Goal: Task Accomplishment & Management: Use online tool/utility

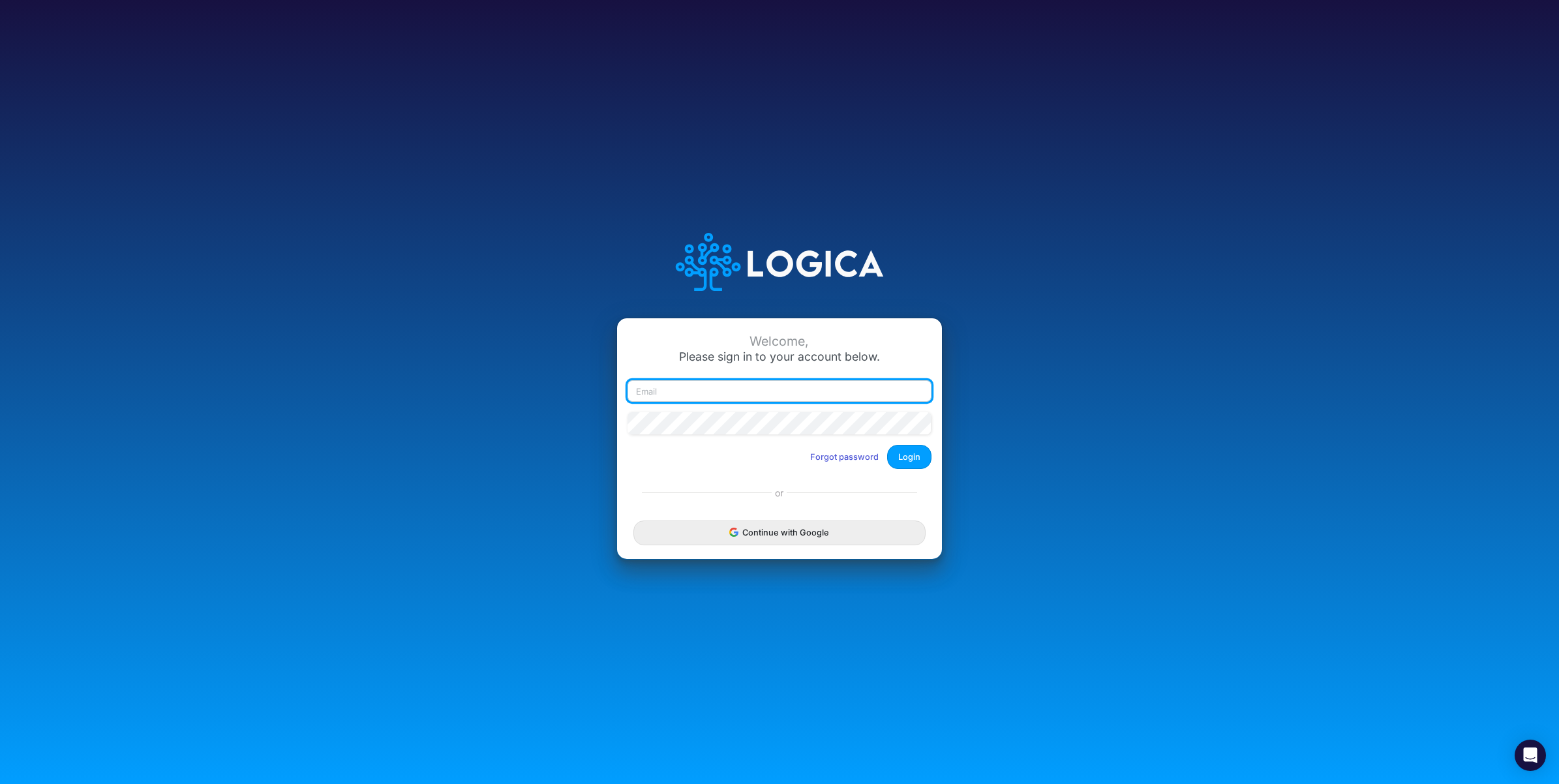
click at [813, 394] on input "email" at bounding box center [779, 391] width 304 height 23
paste input "[PERSON_NAME][EMAIL_ADDRESS][PERSON_NAME][DOMAIN_NAME]"
type input "[PERSON_NAME][EMAIL_ADDRESS][PERSON_NAME][DOMAIN_NAME]"
click at [918, 460] on button "Login" at bounding box center [909, 457] width 44 height 24
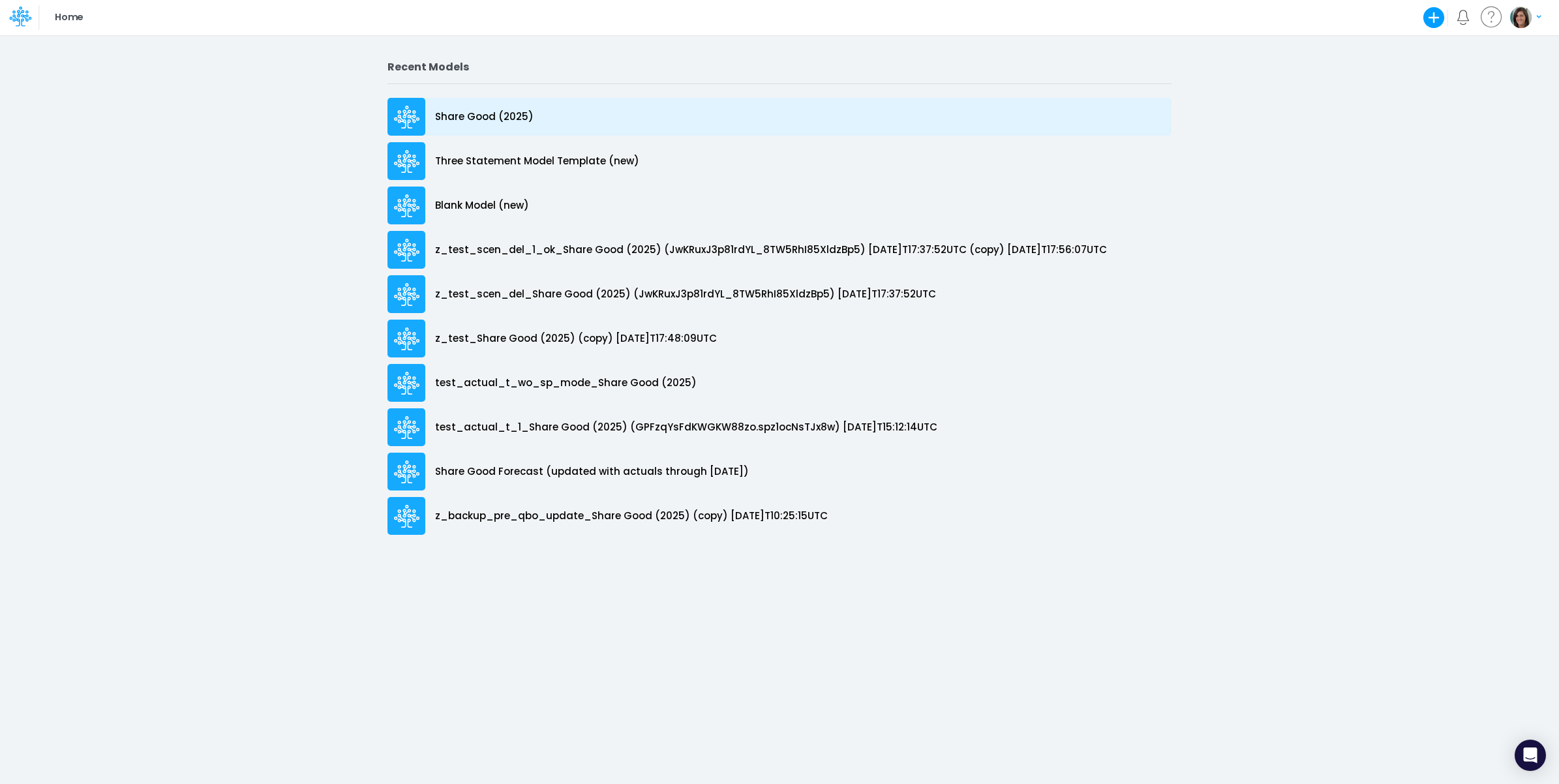
click at [559, 128] on div "Share Good (2025)" at bounding box center [780, 117] width 784 height 38
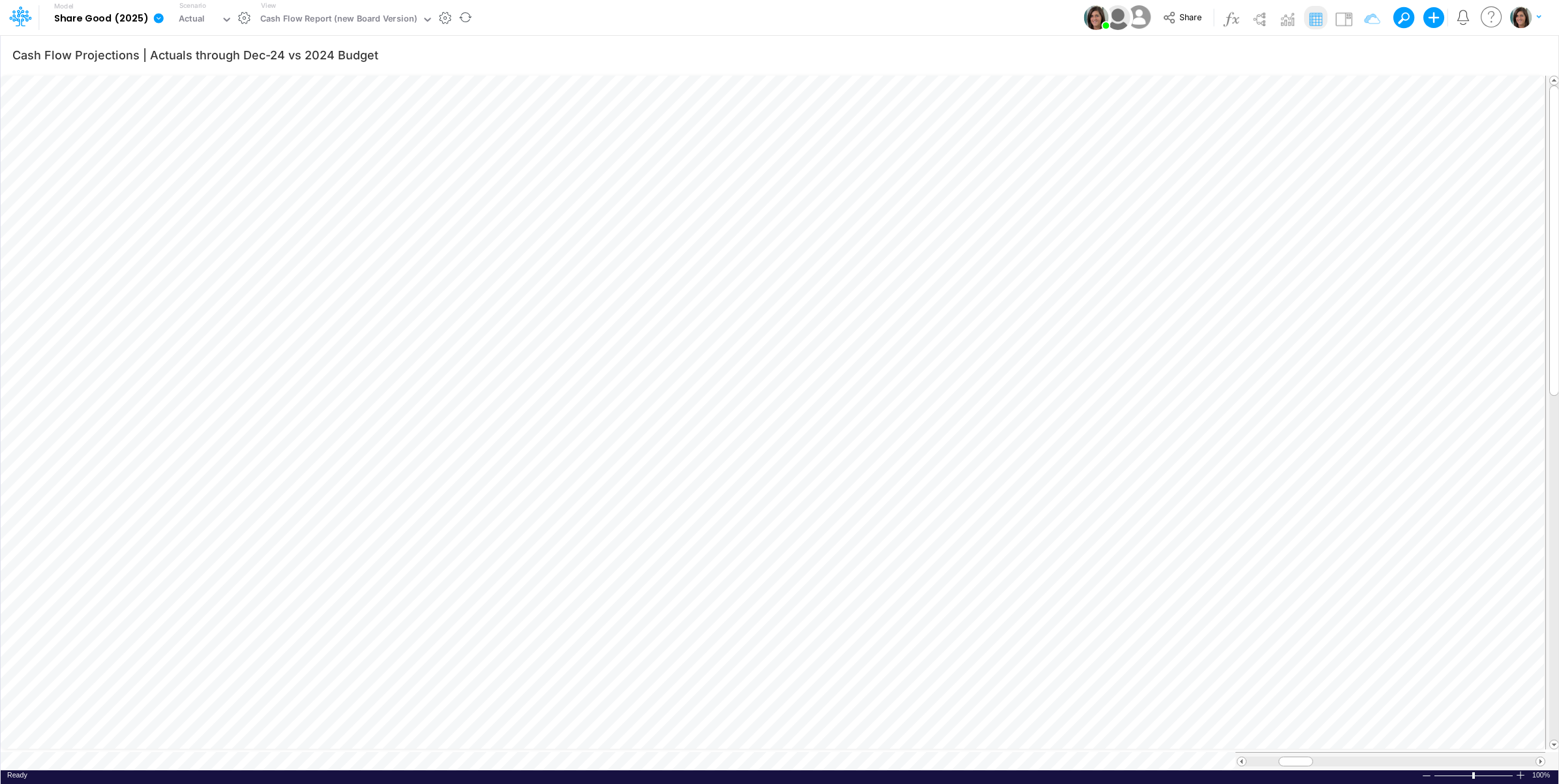
click at [155, 22] on icon at bounding box center [159, 18] width 10 height 10
click at [201, 128] on button "View model info" at bounding box center [224, 135] width 139 height 20
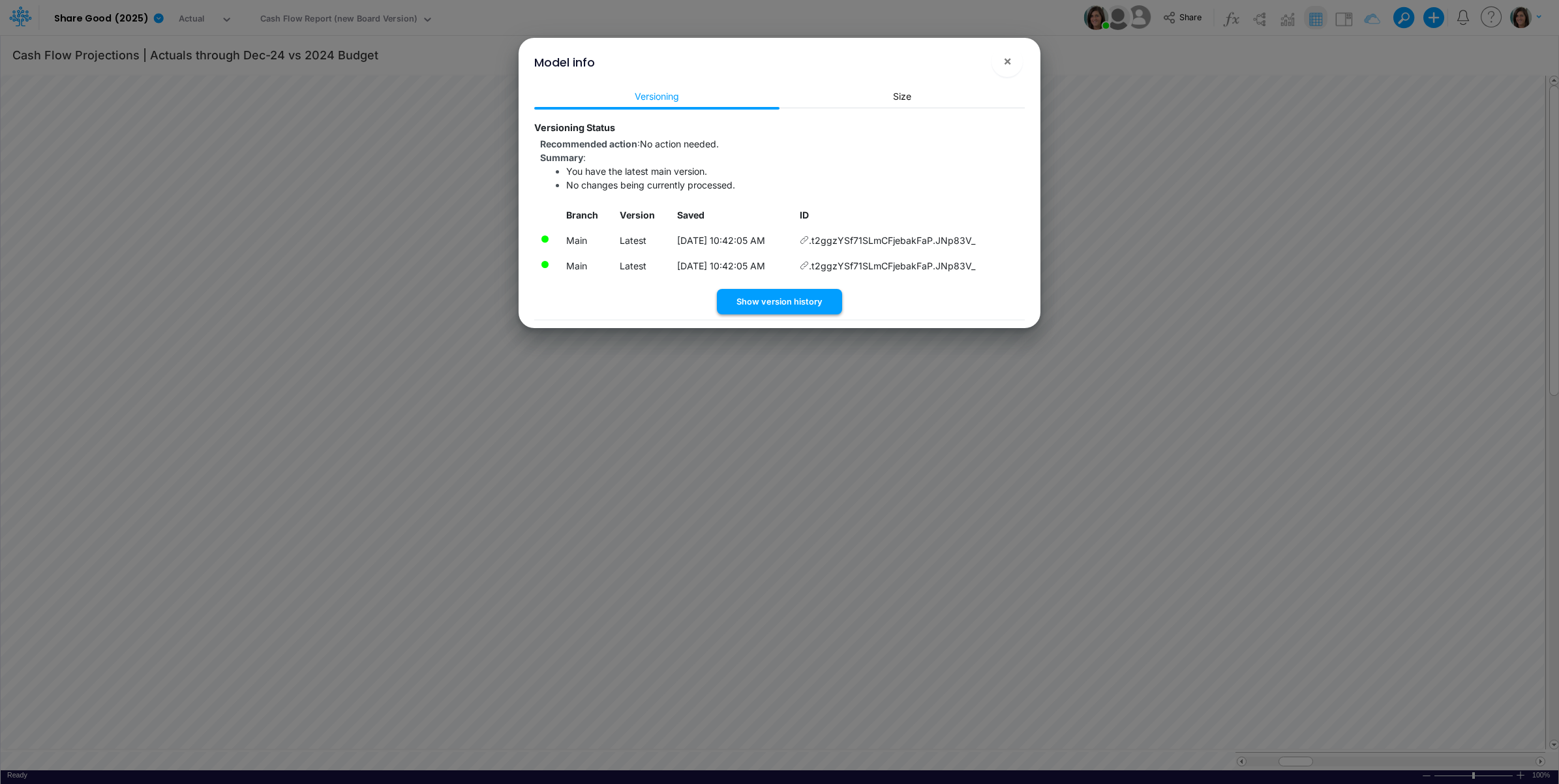
click at [790, 302] on button "Show version history" at bounding box center [779, 301] width 125 height 26
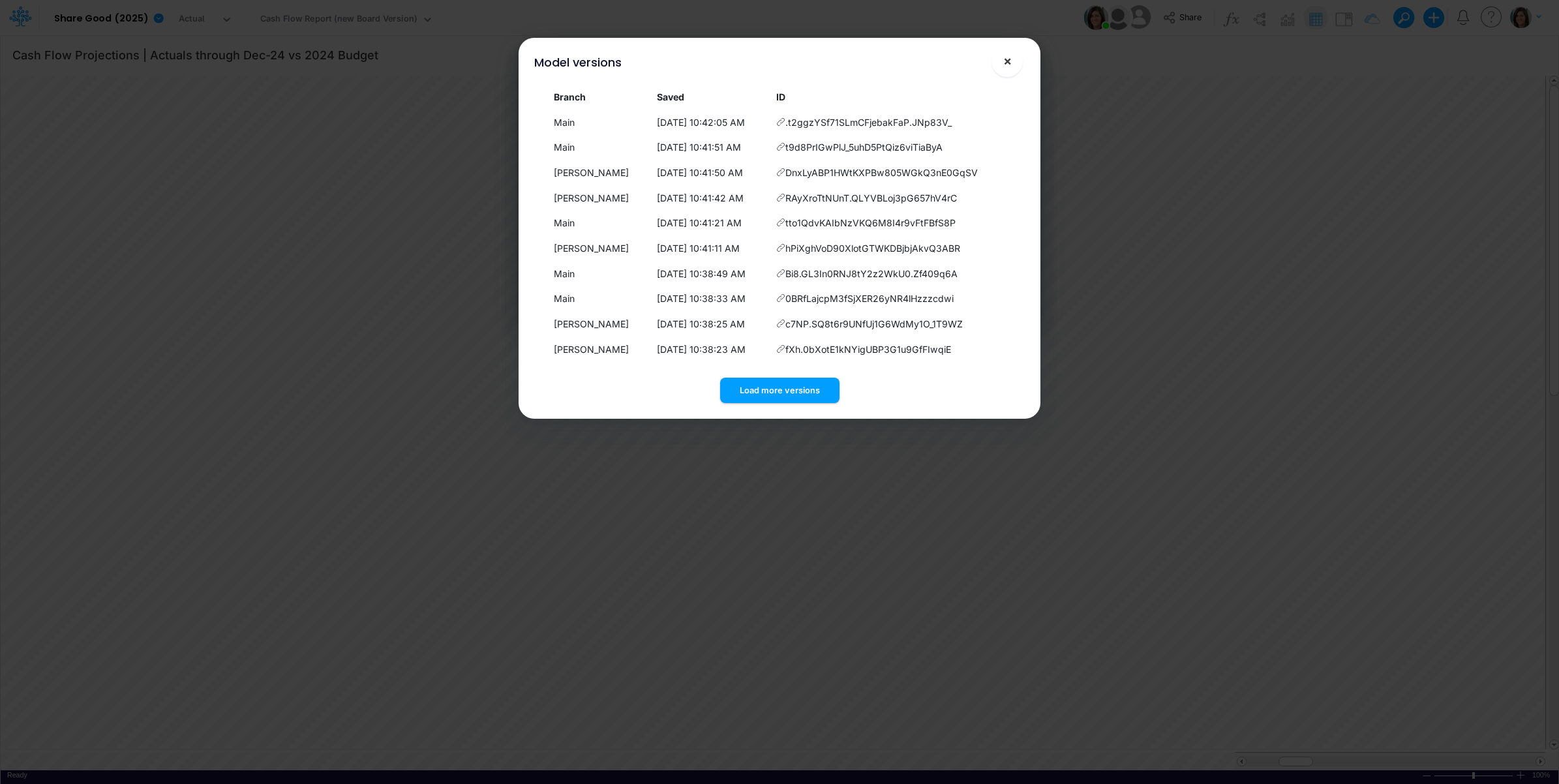
drag, startPoint x: 1007, startPoint y: 62, endPoint x: 998, endPoint y: 63, distance: 9.1
click at [1003, 63] on span "×" at bounding box center [1007, 61] width 9 height 16
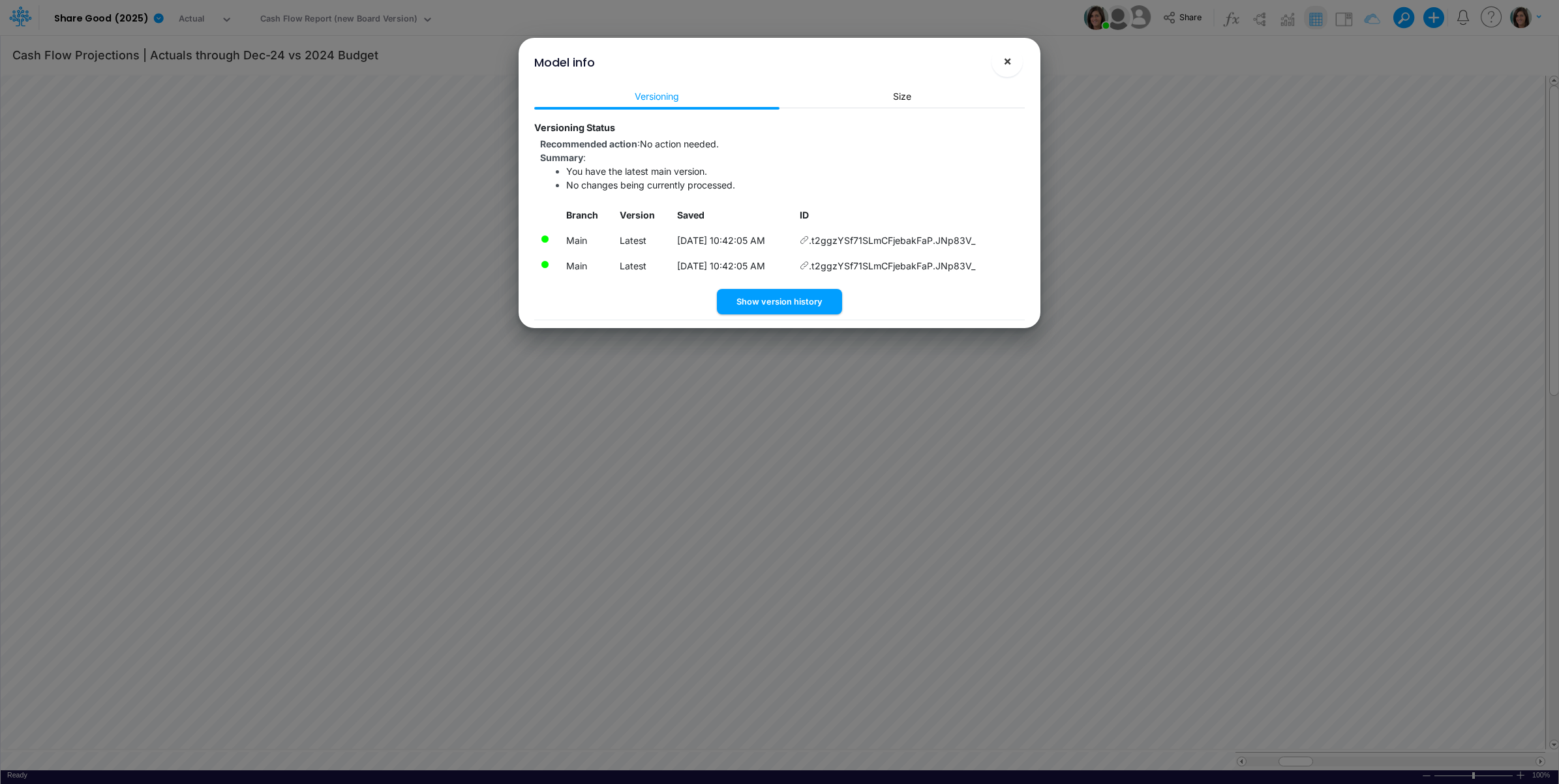
click at [997, 60] on button "×" at bounding box center [1007, 61] width 31 height 31
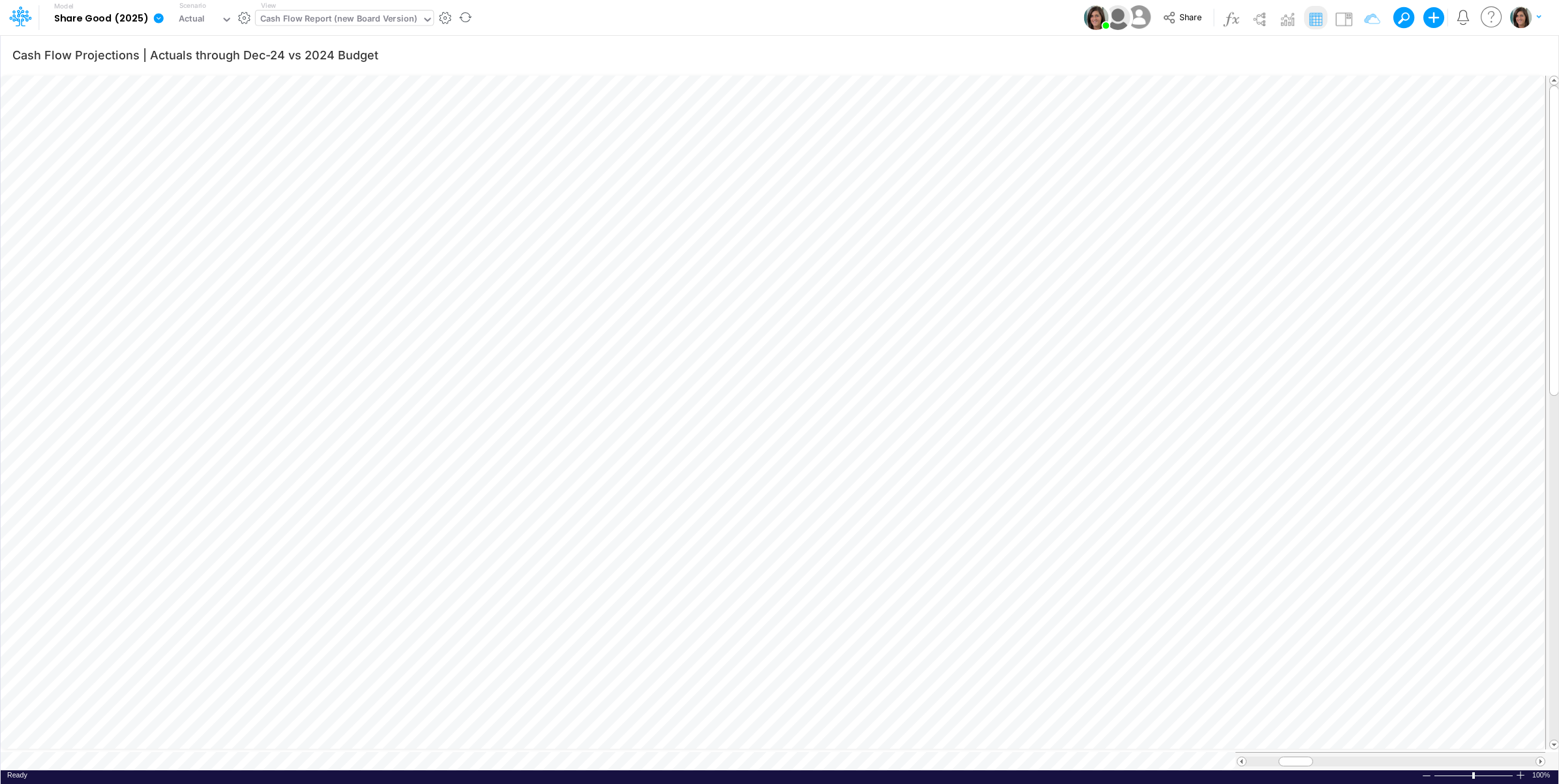
click at [395, 22] on div "Cash Flow Report (new Board Version)" at bounding box center [338, 19] width 156 height 15
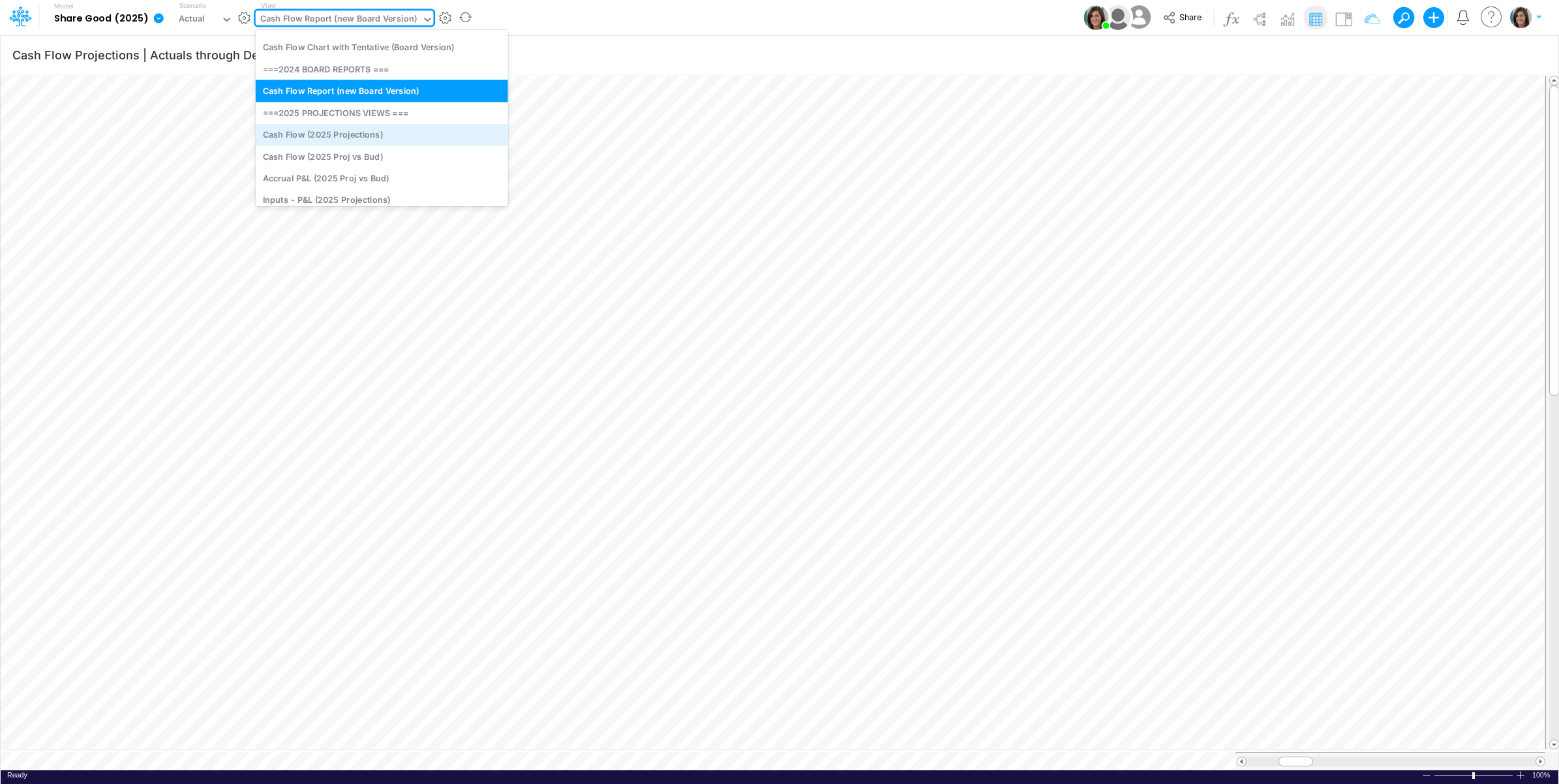
scroll to position [201, 0]
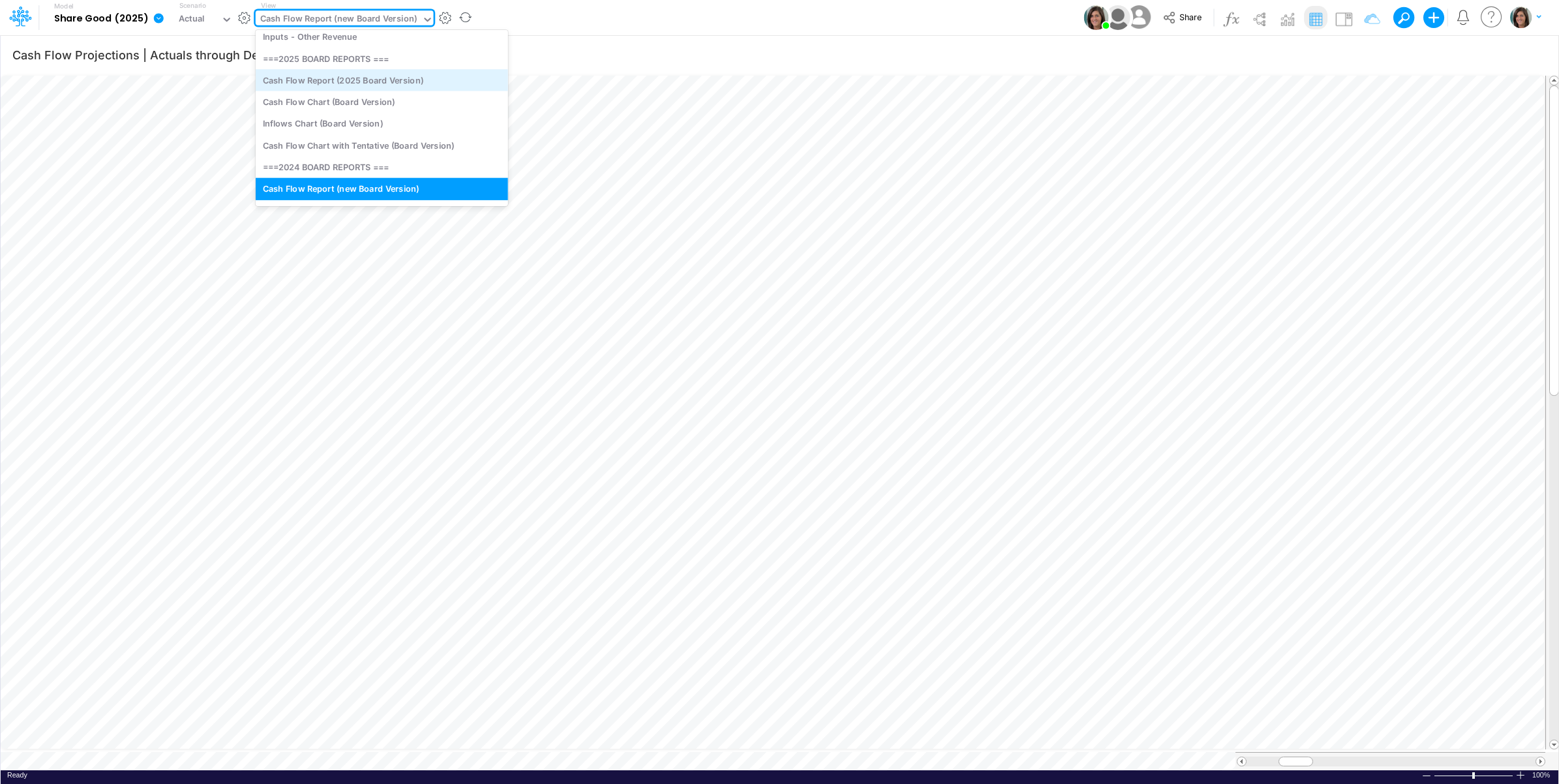
click at [412, 82] on div "Cash Flow Report (2025 Board Version)" at bounding box center [382, 80] width 252 height 22
type input "Cash Flow Projections | Actuals through [DATE]-25 vs 2025 Budget"
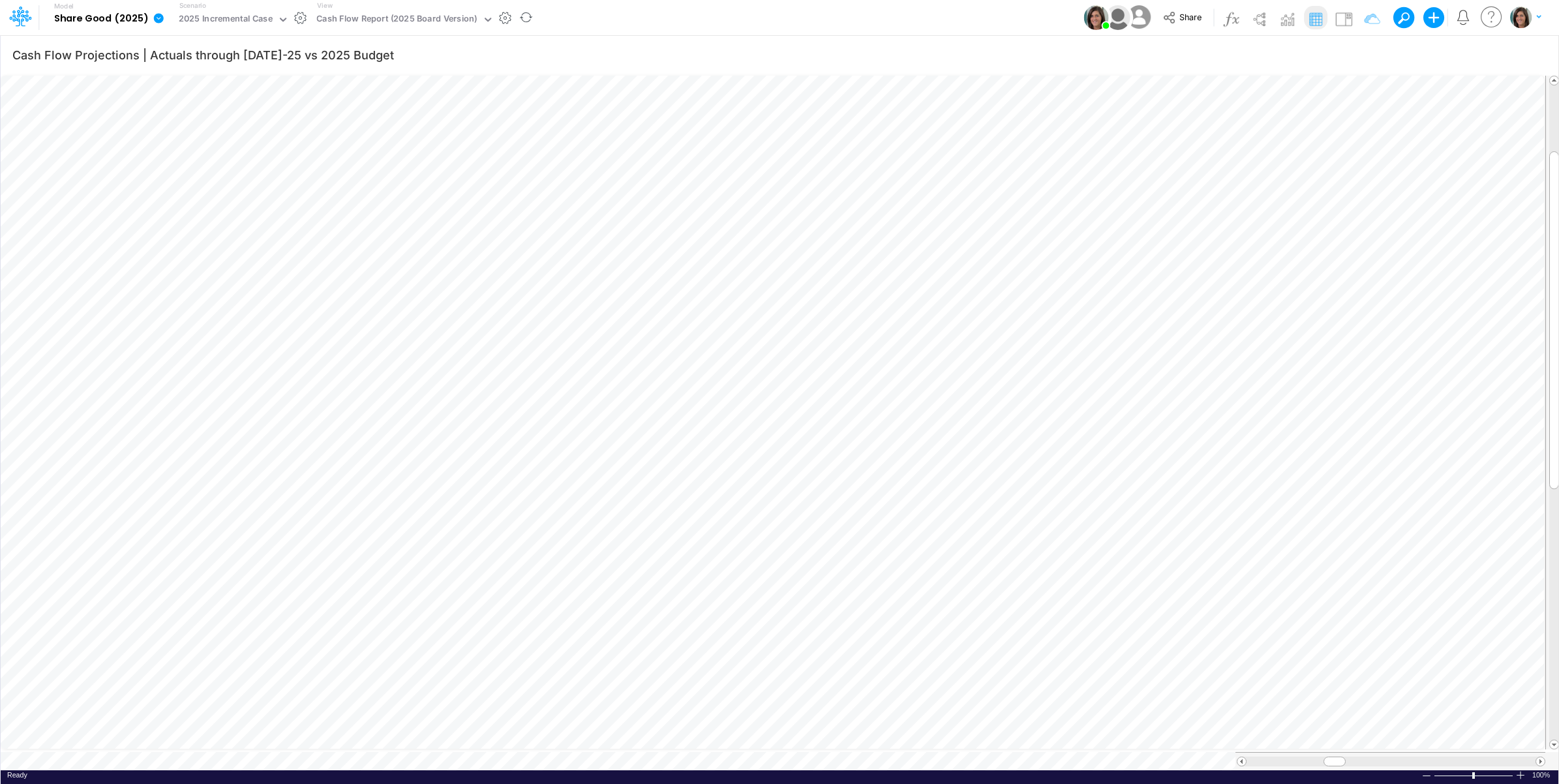
scroll to position [0, 1]
click at [709, 611] on icon "button" at bounding box center [709, 606] width 19 height 14
click at [903, 636] on icon at bounding box center [901, 640] width 19 height 14
click at [695, 300] on div at bounding box center [780, 394] width 1559 height 777
click at [1341, 18] on img at bounding box center [1344, 19] width 21 height 21
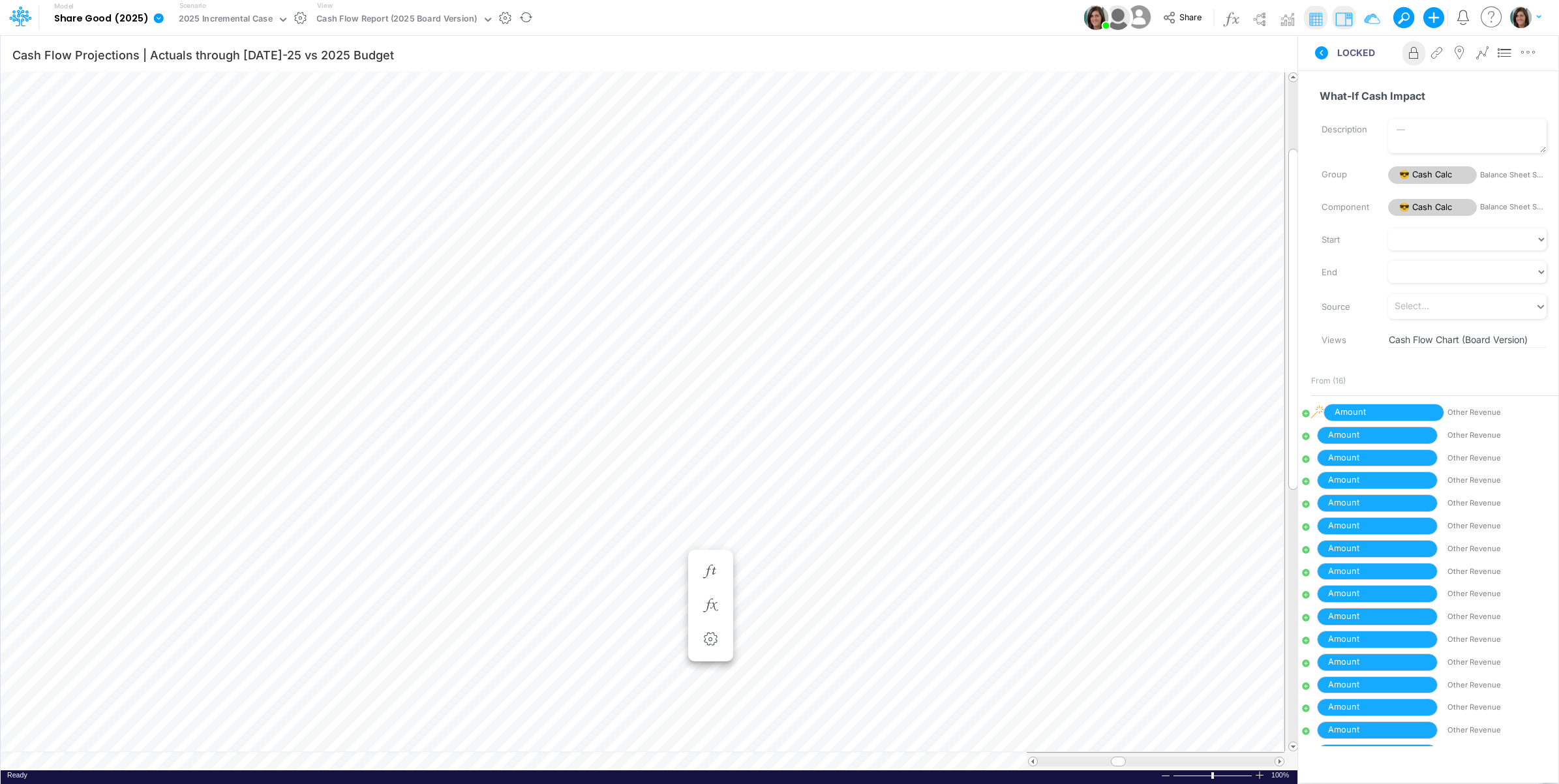
scroll to position [0, 1]
click at [1361, 411] on span "Amount" at bounding box center [1383, 412] width 121 height 18
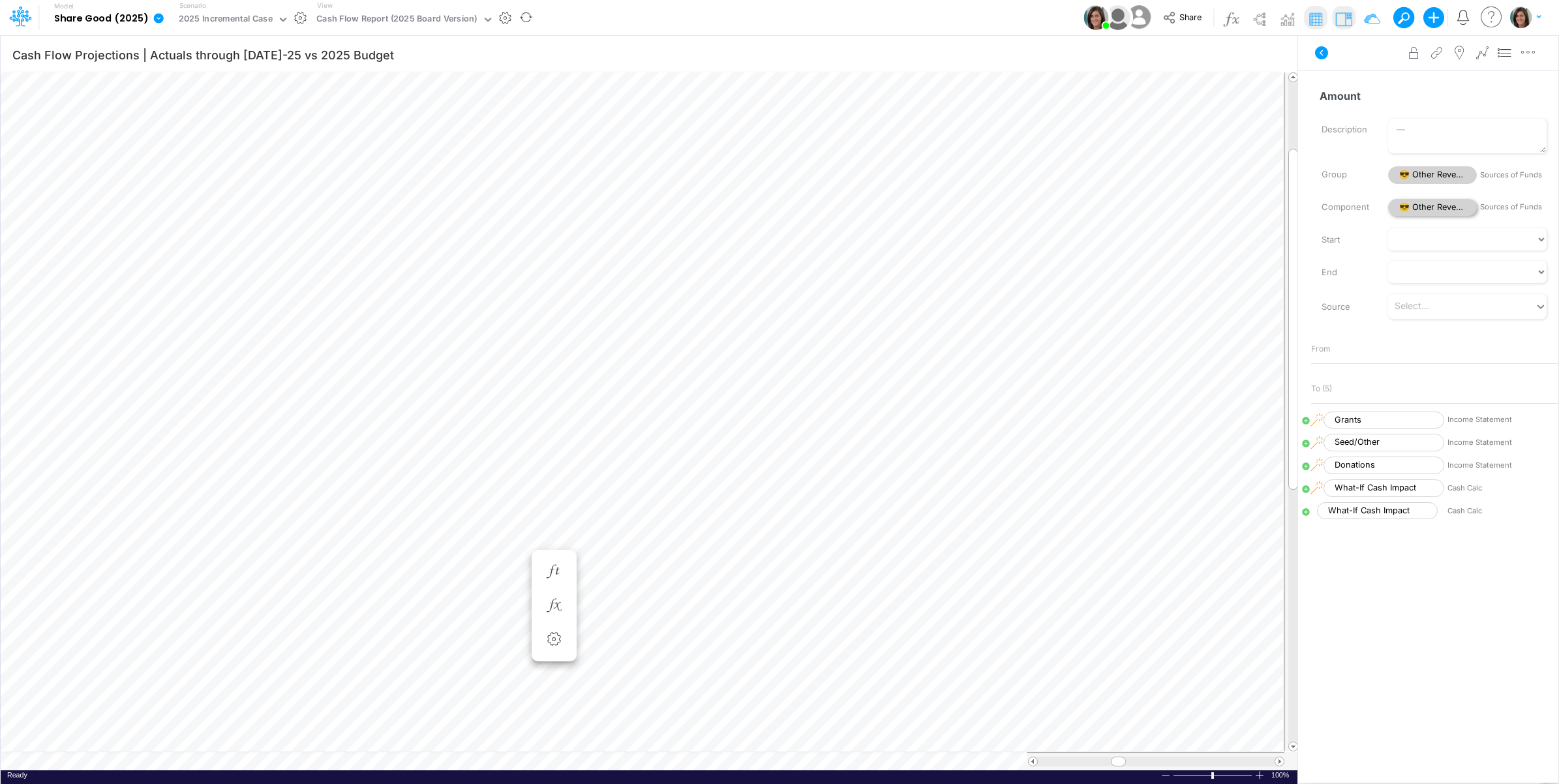
click at [1427, 204] on body "Model Share Good (2025) Edit model settings Duplicate Import QuickBooks QuickBo…" at bounding box center [780, 392] width 1559 height 784
click at [1407, 209] on span "😎 Other Revenue" at bounding box center [1432, 208] width 89 height 18
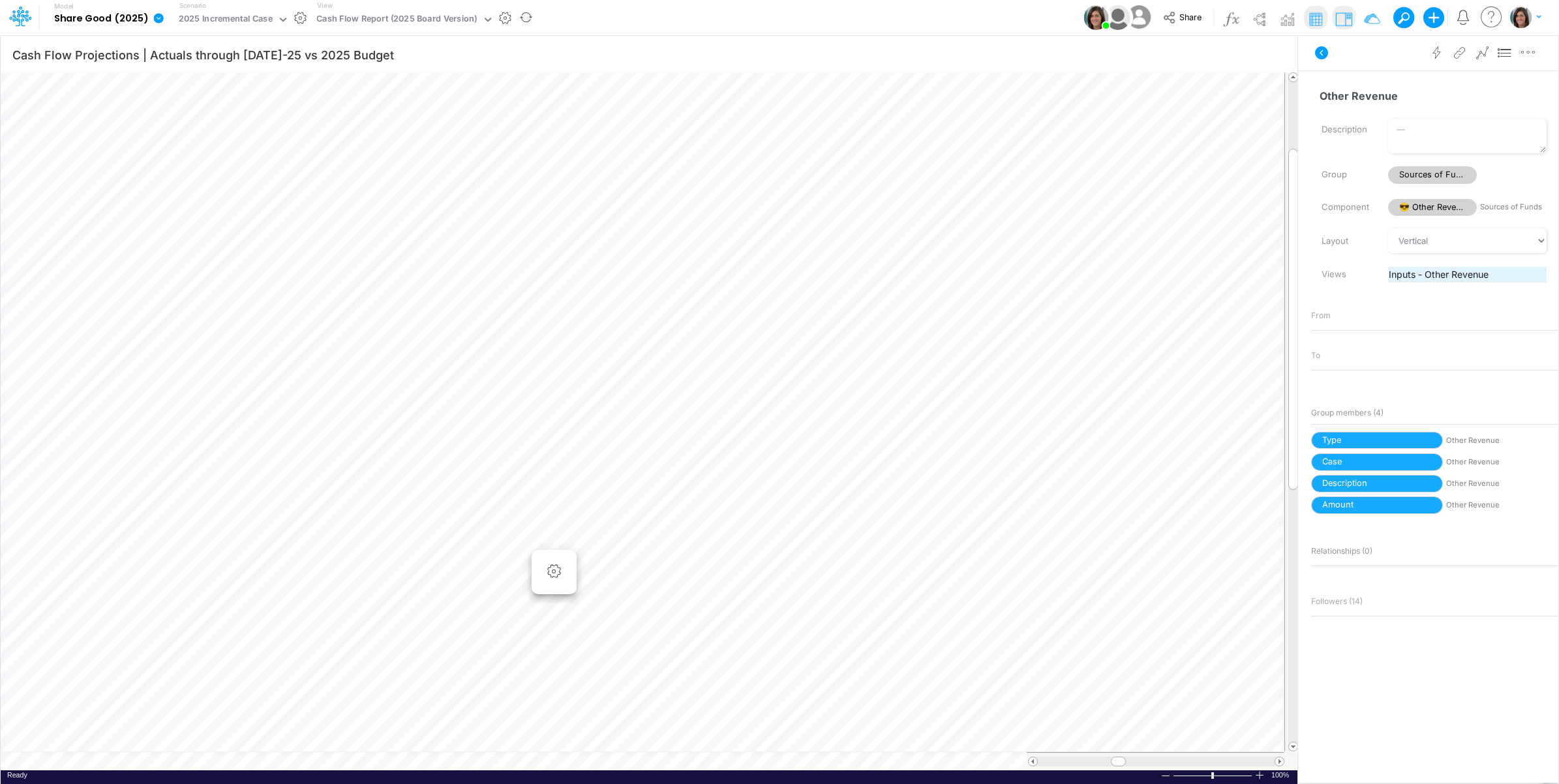
click at [1417, 272] on span "Inputs - Other Revenue" at bounding box center [1467, 275] width 157 height 14
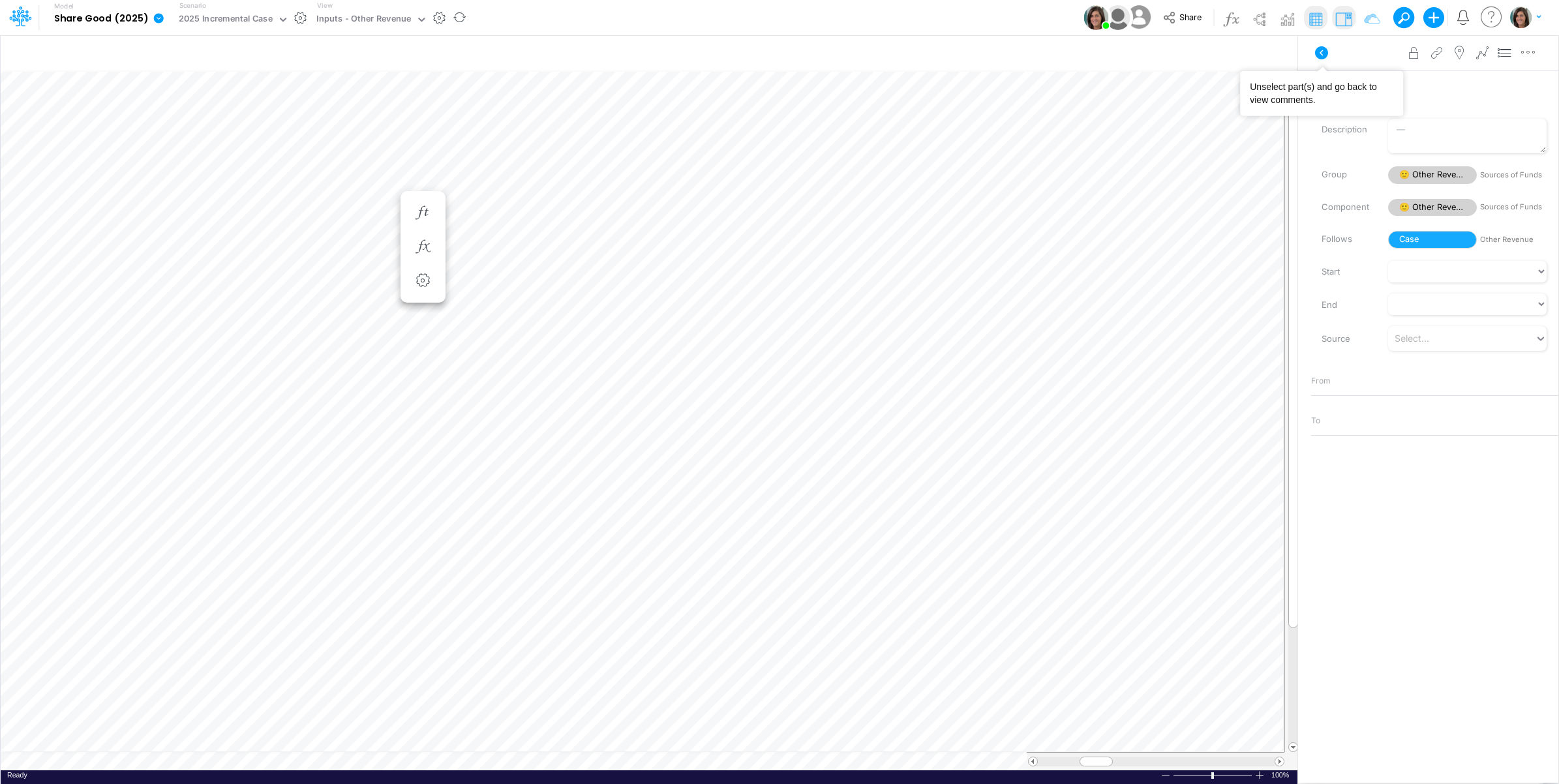
click at [1319, 58] on icon at bounding box center [1321, 53] width 13 height 13
type input "Cash Flow Projections | Actuals through [DATE]-25 vs 2025 Budget"
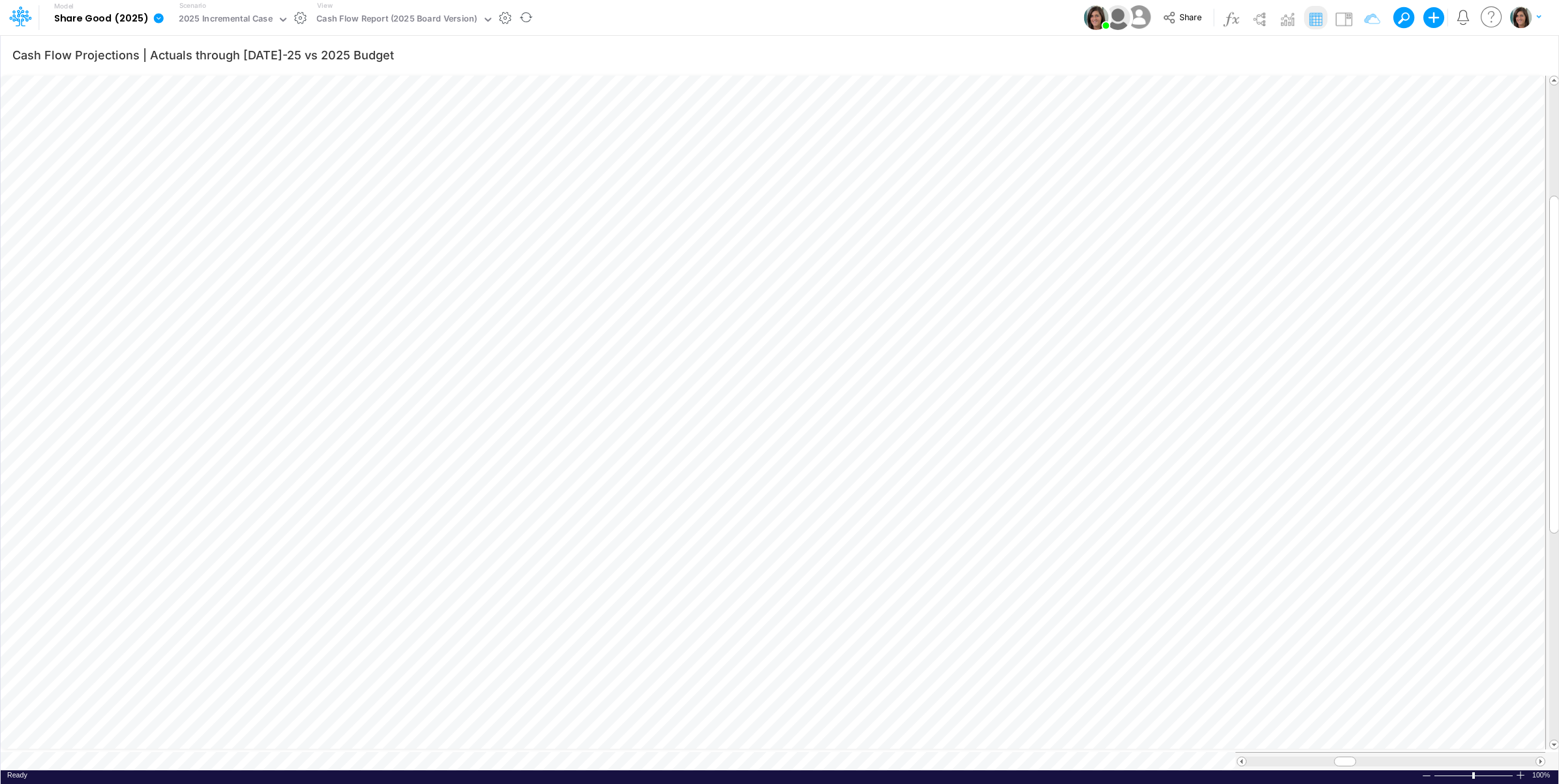
scroll to position [0, 1]
click at [559, 520] on icon "button" at bounding box center [553, 527] width 19 height 14
click at [742, 561] on icon at bounding box center [744, 562] width 19 height 14
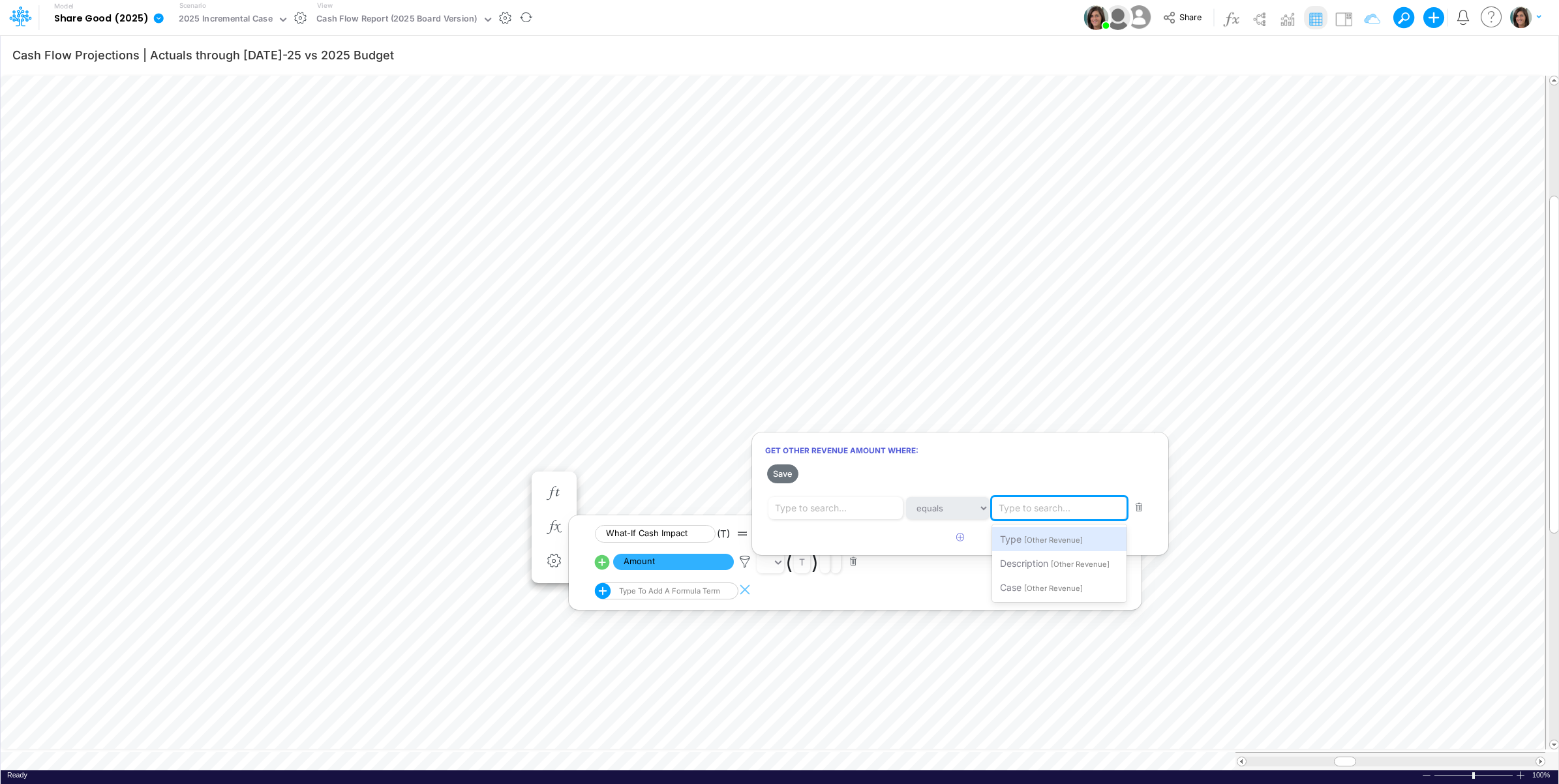
click at [1034, 509] on div "Type to search..." at bounding box center [1034, 508] width 72 height 14
click at [1026, 583] on span "[Other Revenue]" at bounding box center [1053, 588] width 58 height 9
click at [864, 513] on div "Type to search..." at bounding box center [838, 508] width 139 height 23
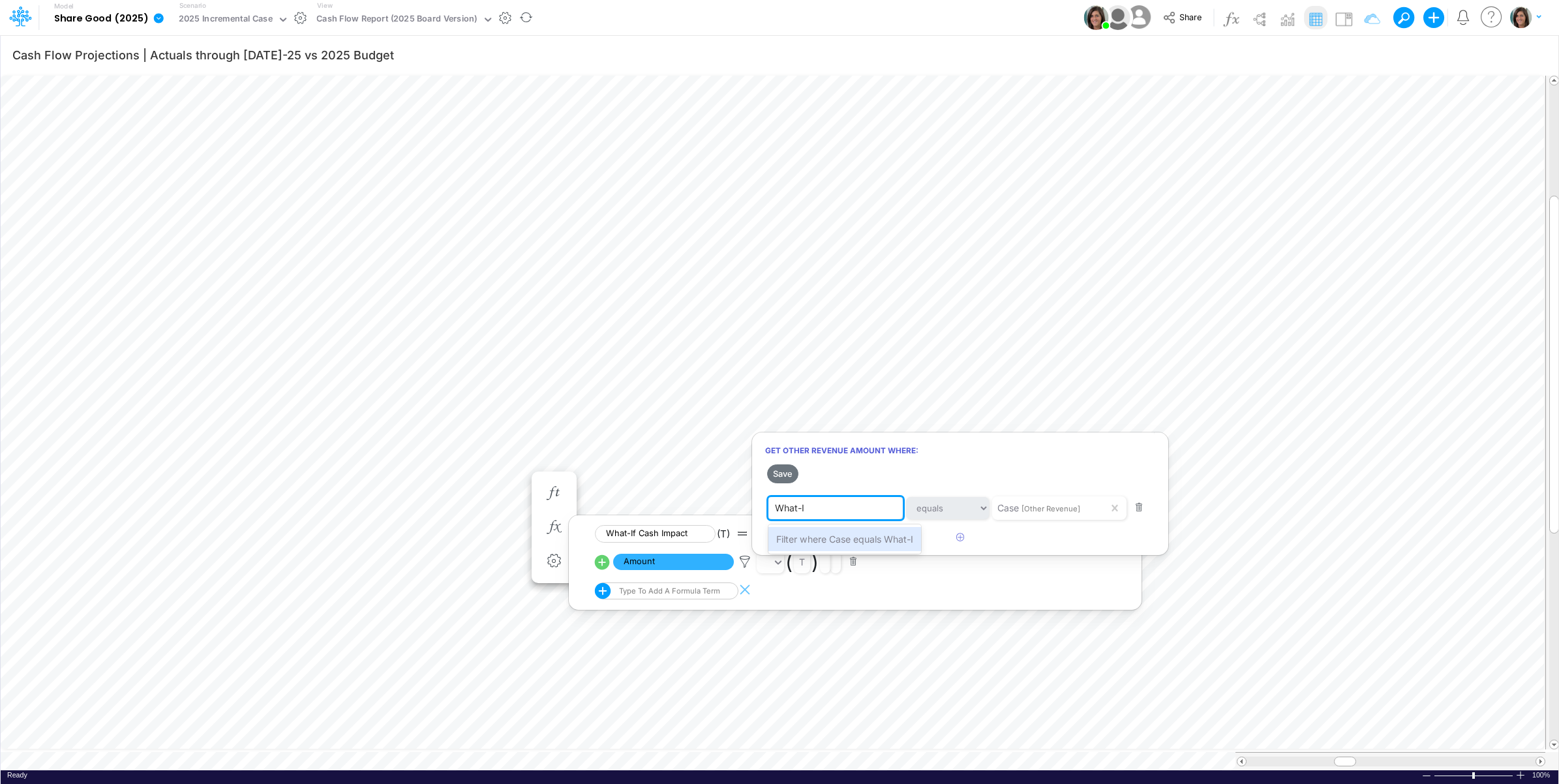
type input "What-If"
click at [878, 536] on span "Filter where Case equals What-If" at bounding box center [846, 539] width 140 height 11
click at [787, 476] on button "Save" at bounding box center [783, 474] width 31 height 19
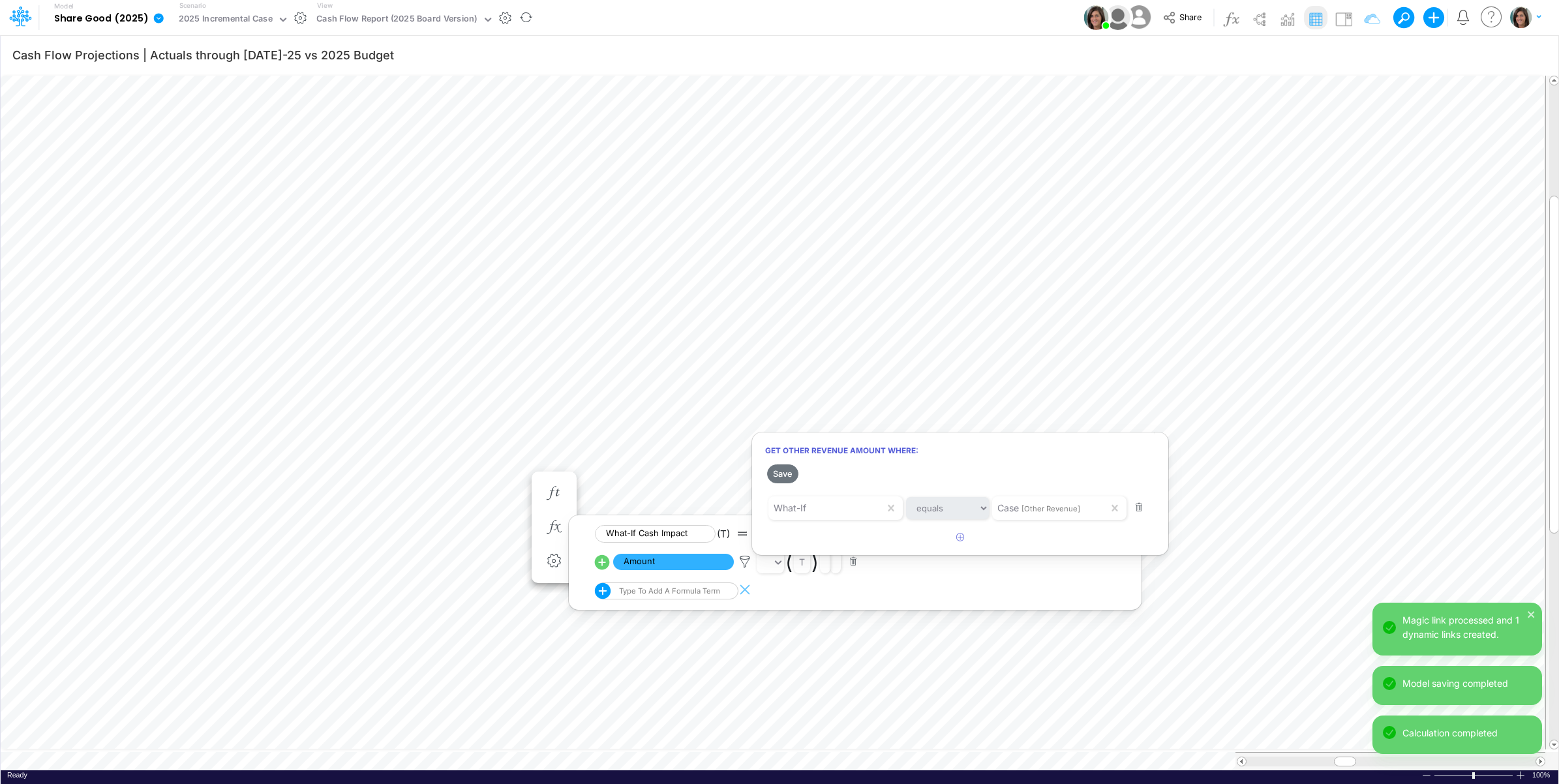
click at [510, 464] on div at bounding box center [780, 394] width 1559 height 777
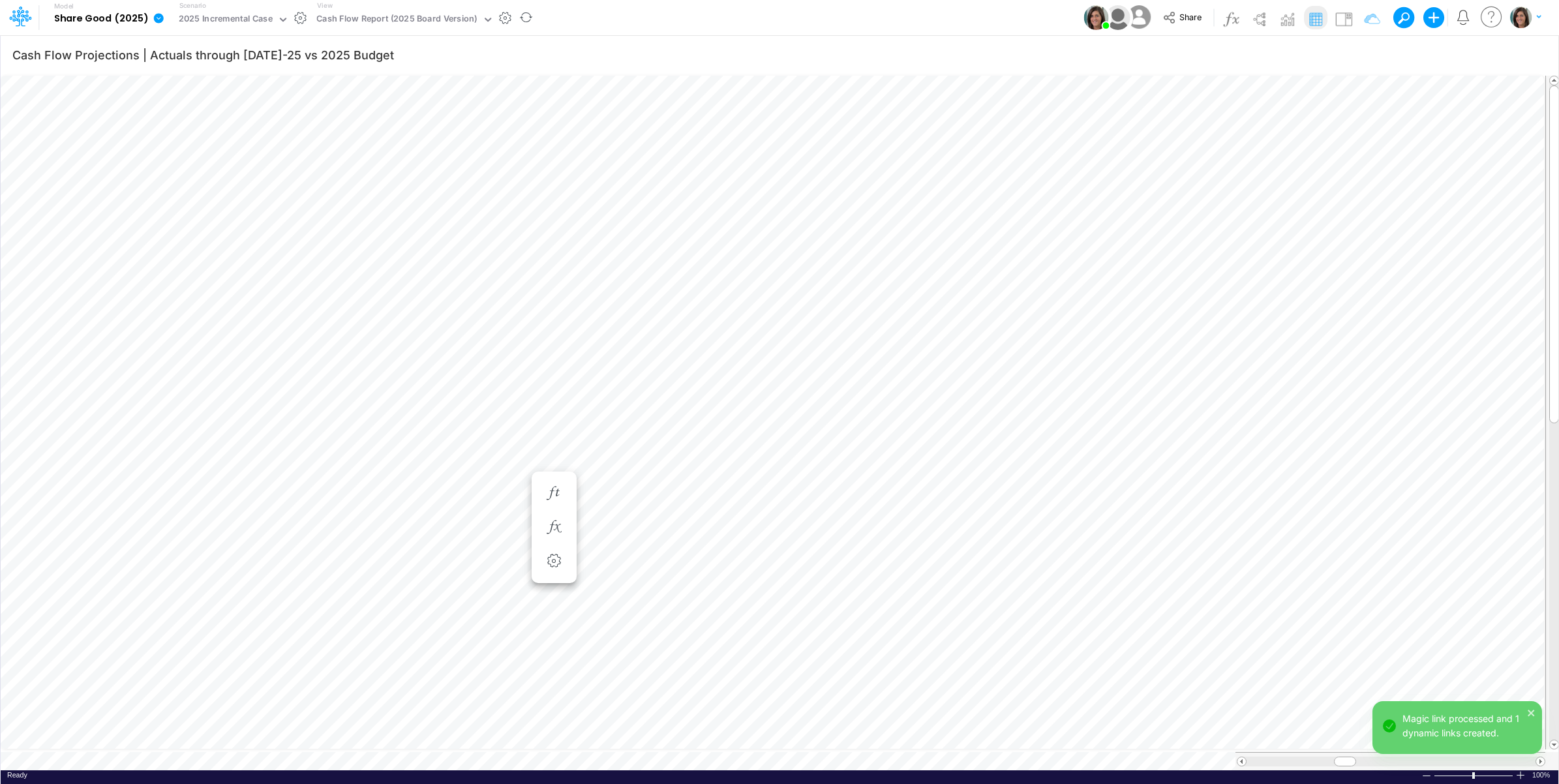
scroll to position [0, 1]
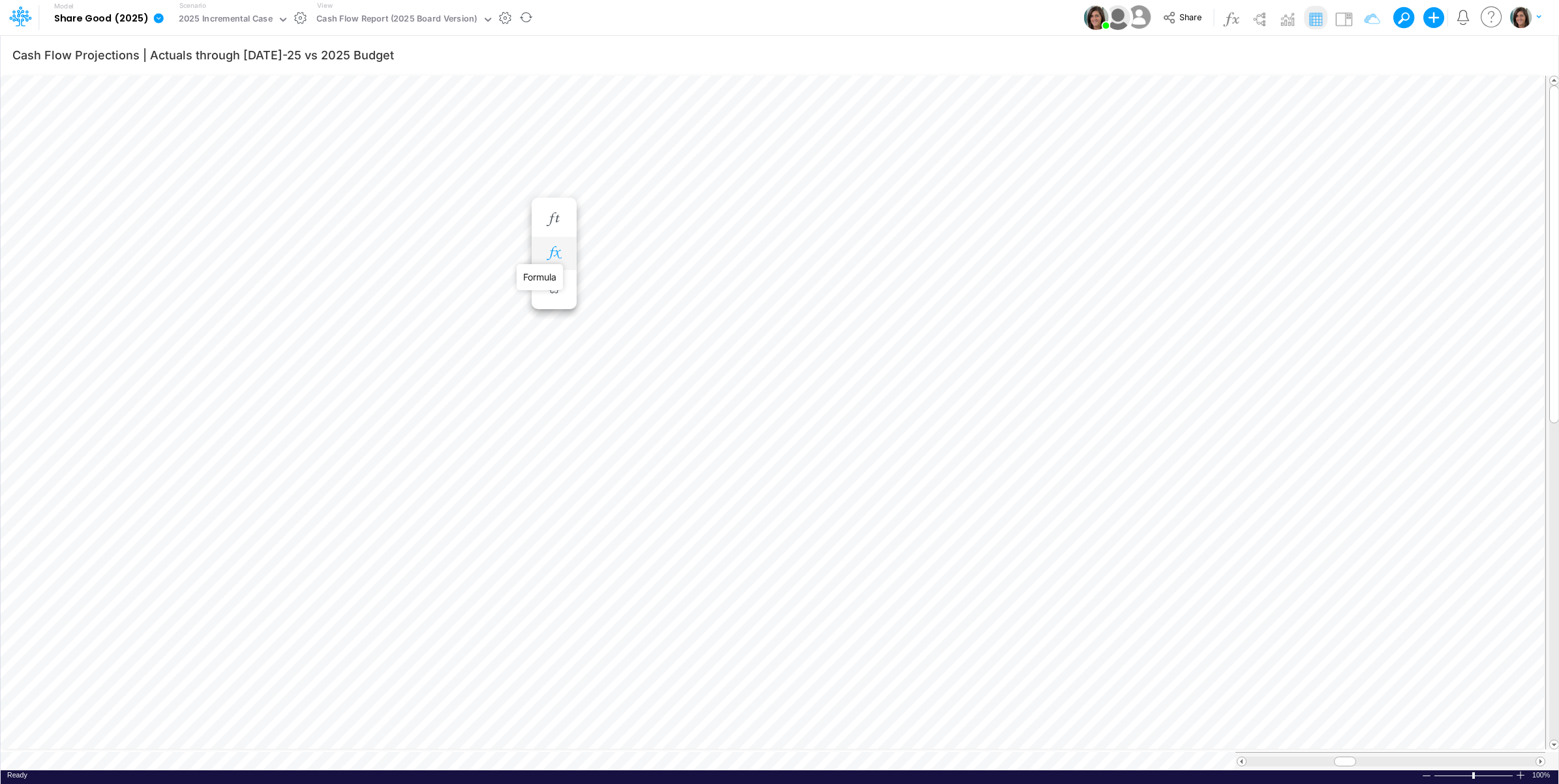
click at [559, 248] on icon "button" at bounding box center [553, 254] width 19 height 14
click at [1344, 18] on img at bounding box center [1344, 19] width 21 height 21
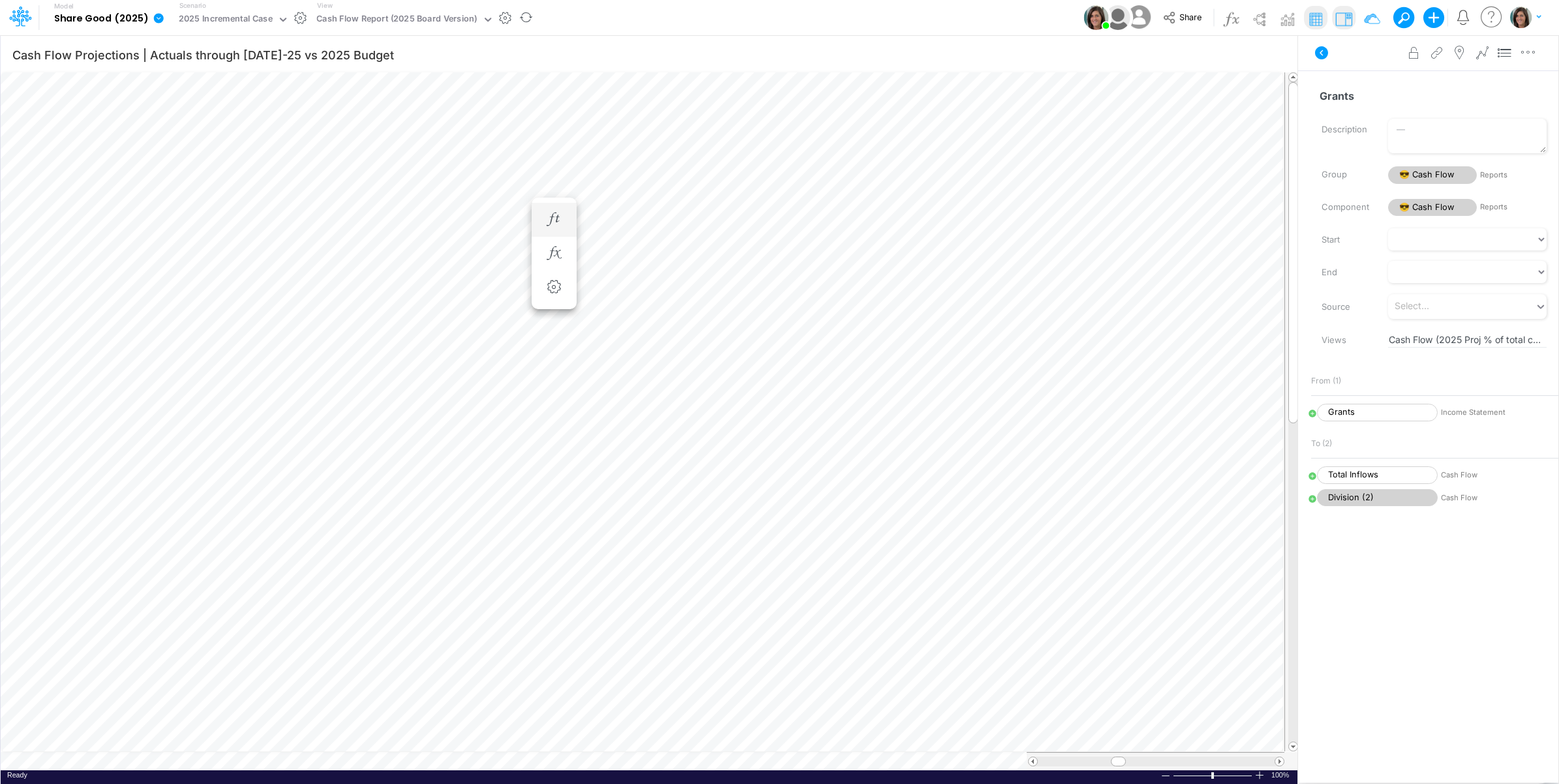
scroll to position [0, 1]
click at [1383, 411] on span "Grants" at bounding box center [1377, 412] width 121 height 18
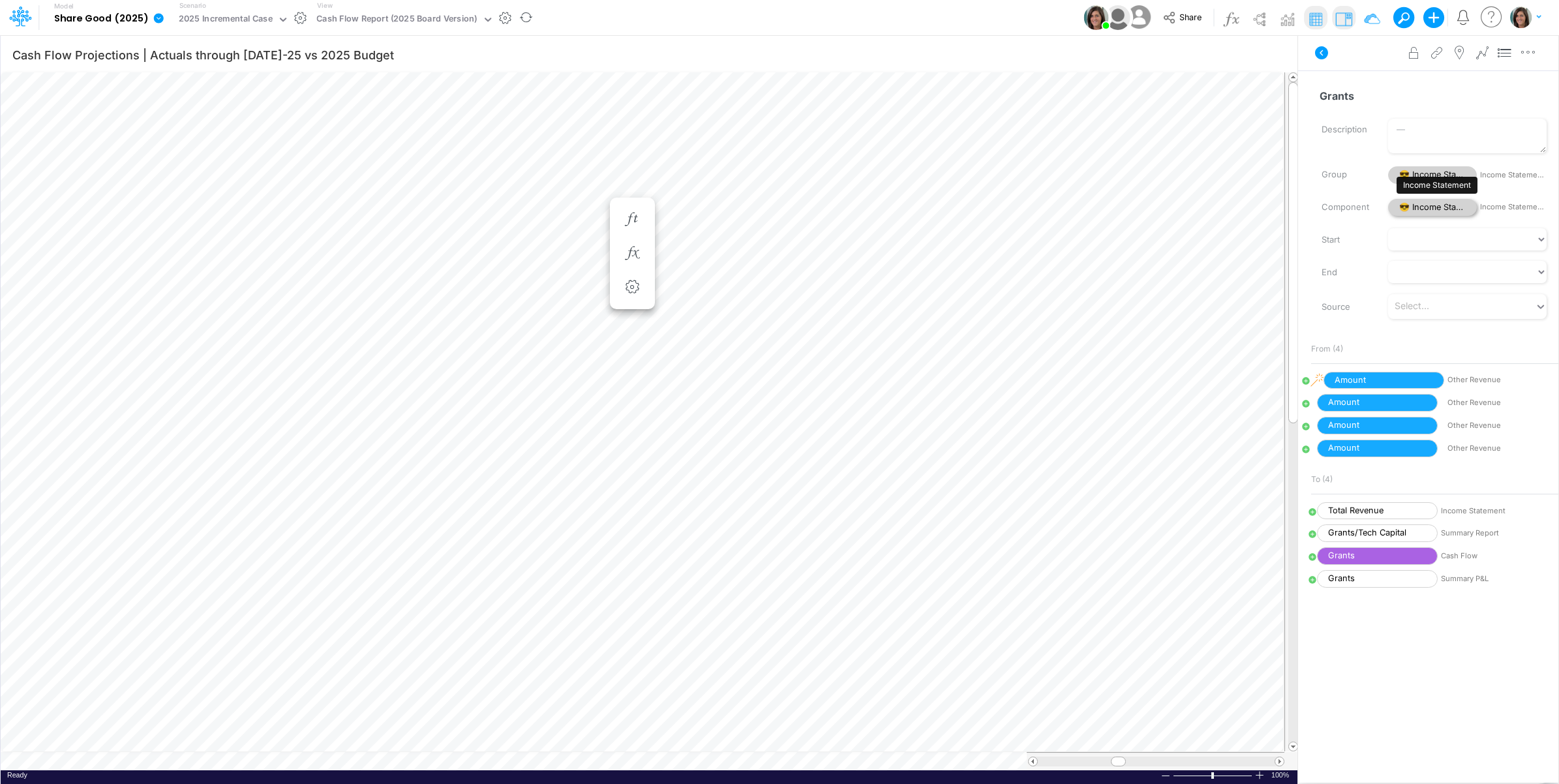
click at [1437, 205] on span "😎 Income Statement" at bounding box center [1432, 208] width 89 height 18
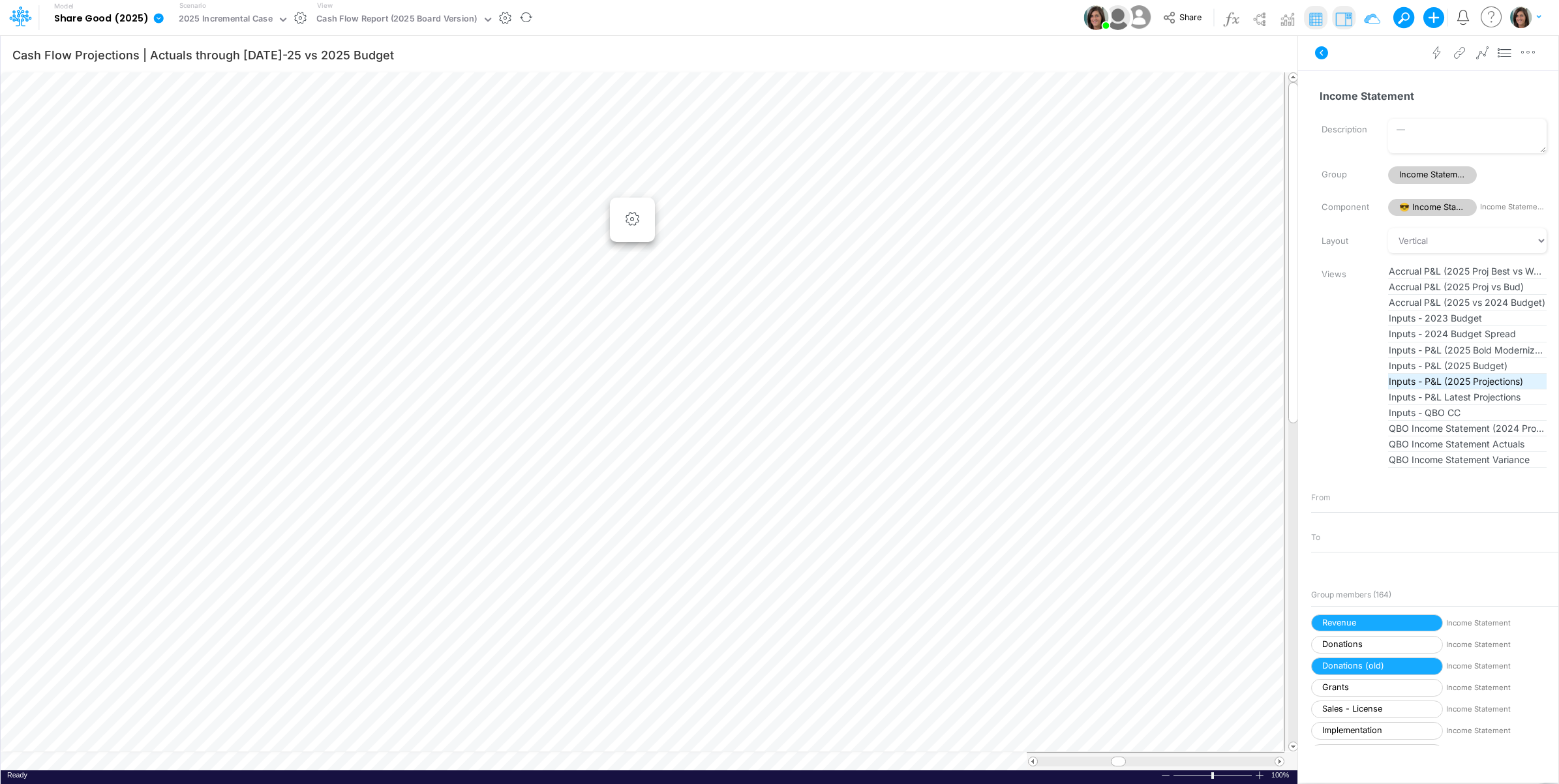
click at [1468, 378] on span "Inputs - P&L (2025 Projections)" at bounding box center [1467, 381] width 157 height 14
click at [1321, 52] on icon at bounding box center [1321, 53] width 13 height 13
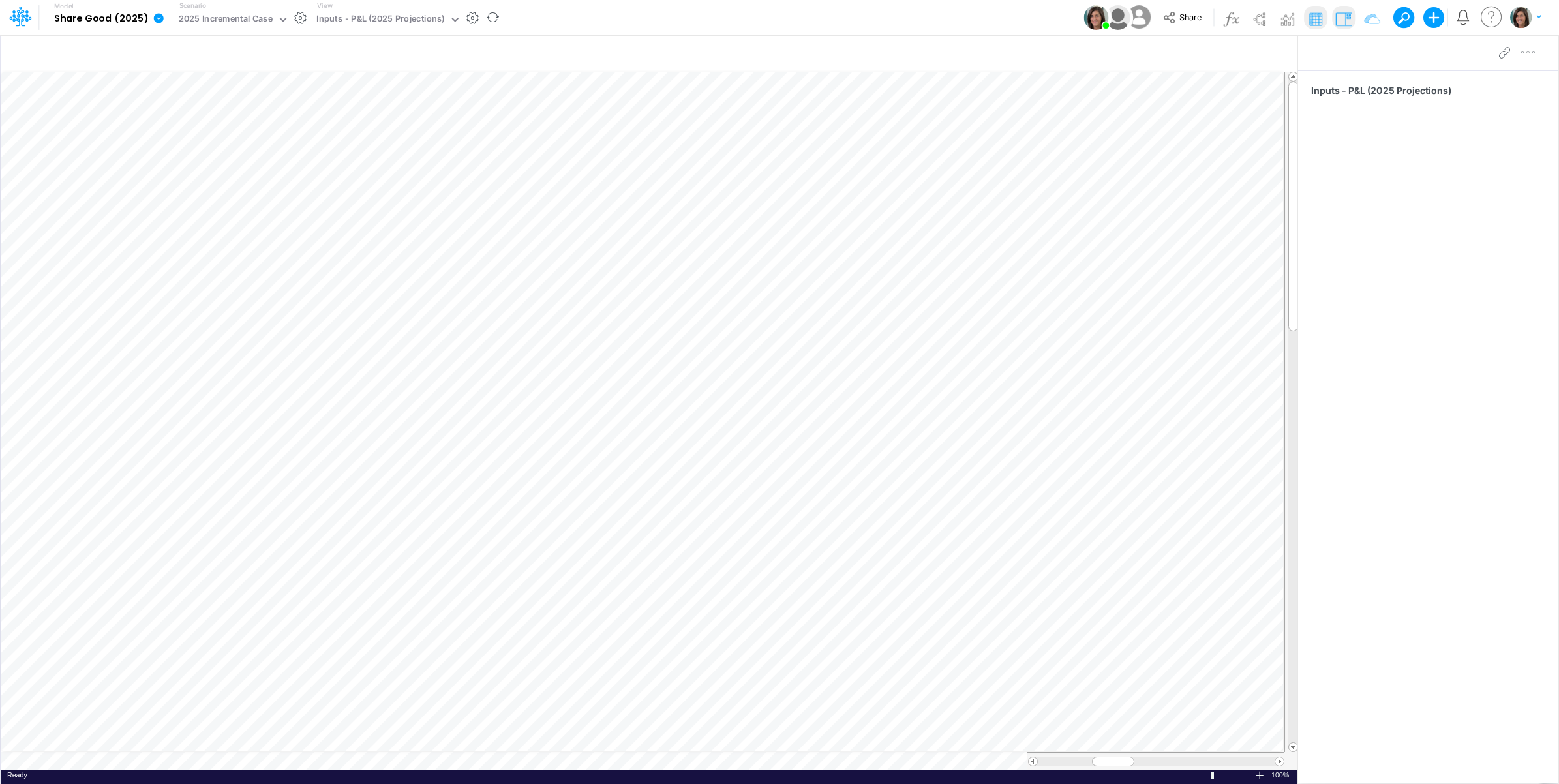
scroll to position [0, 1]
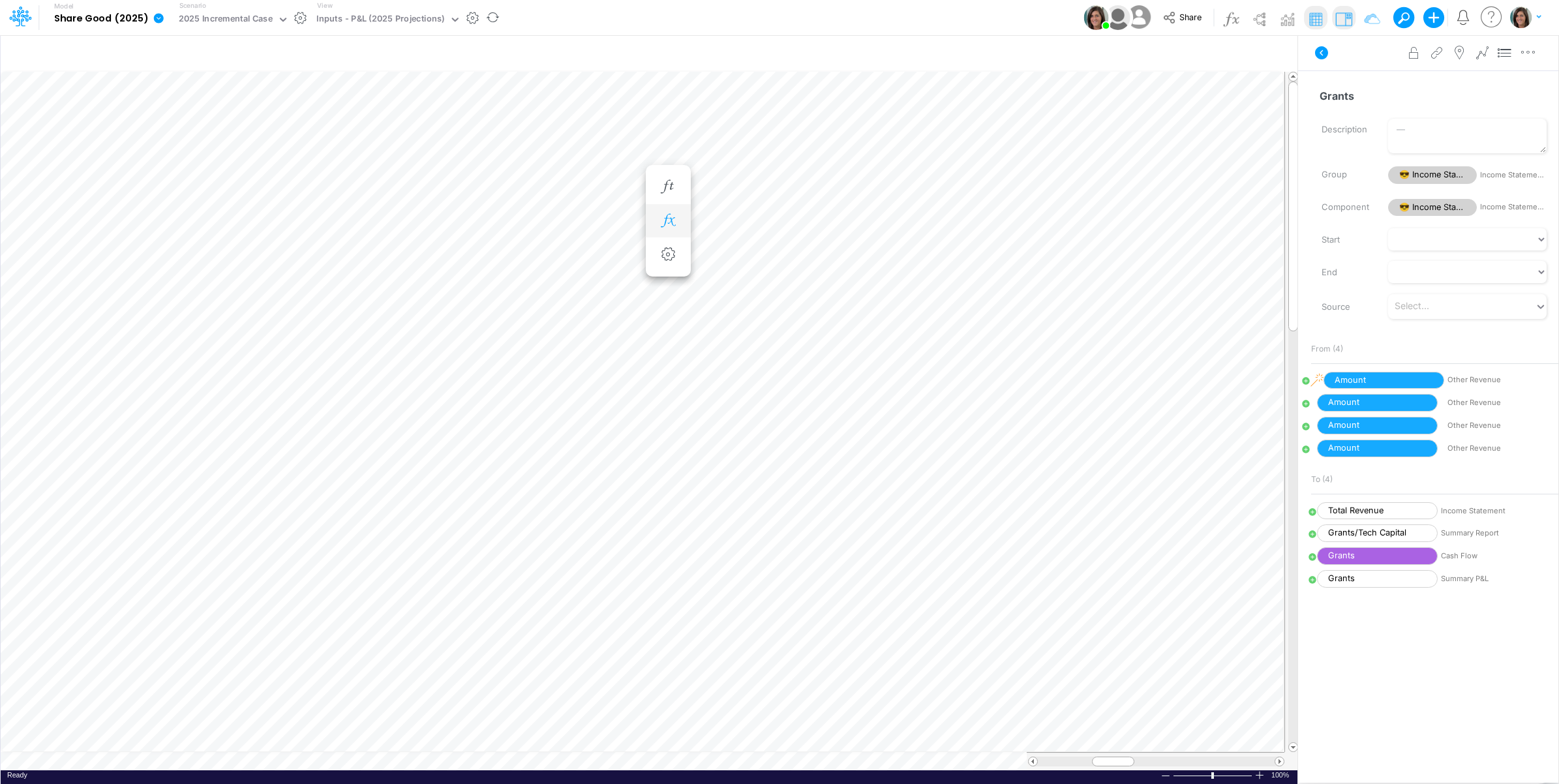
click at [672, 220] on icon "button" at bounding box center [667, 221] width 19 height 14
click at [857, 251] on icon at bounding box center [858, 255] width 19 height 14
click at [1354, 54] on div at bounding box center [780, 394] width 1559 height 777
click at [862, 252] on icon at bounding box center [858, 255] width 19 height 14
click at [900, 166] on button "Save" at bounding box center [897, 167] width 31 height 19
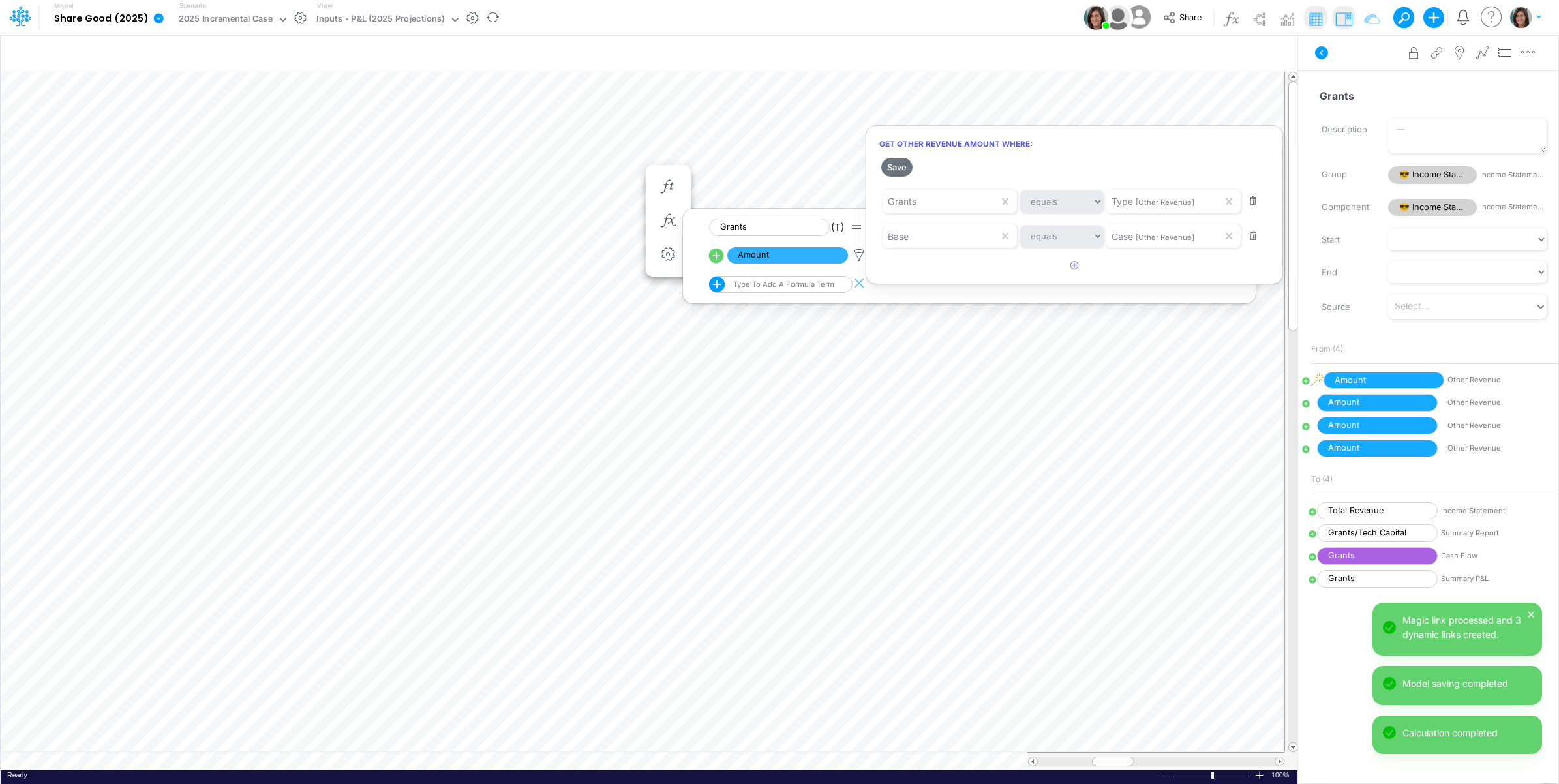
click at [1358, 62] on div at bounding box center [780, 394] width 1559 height 777
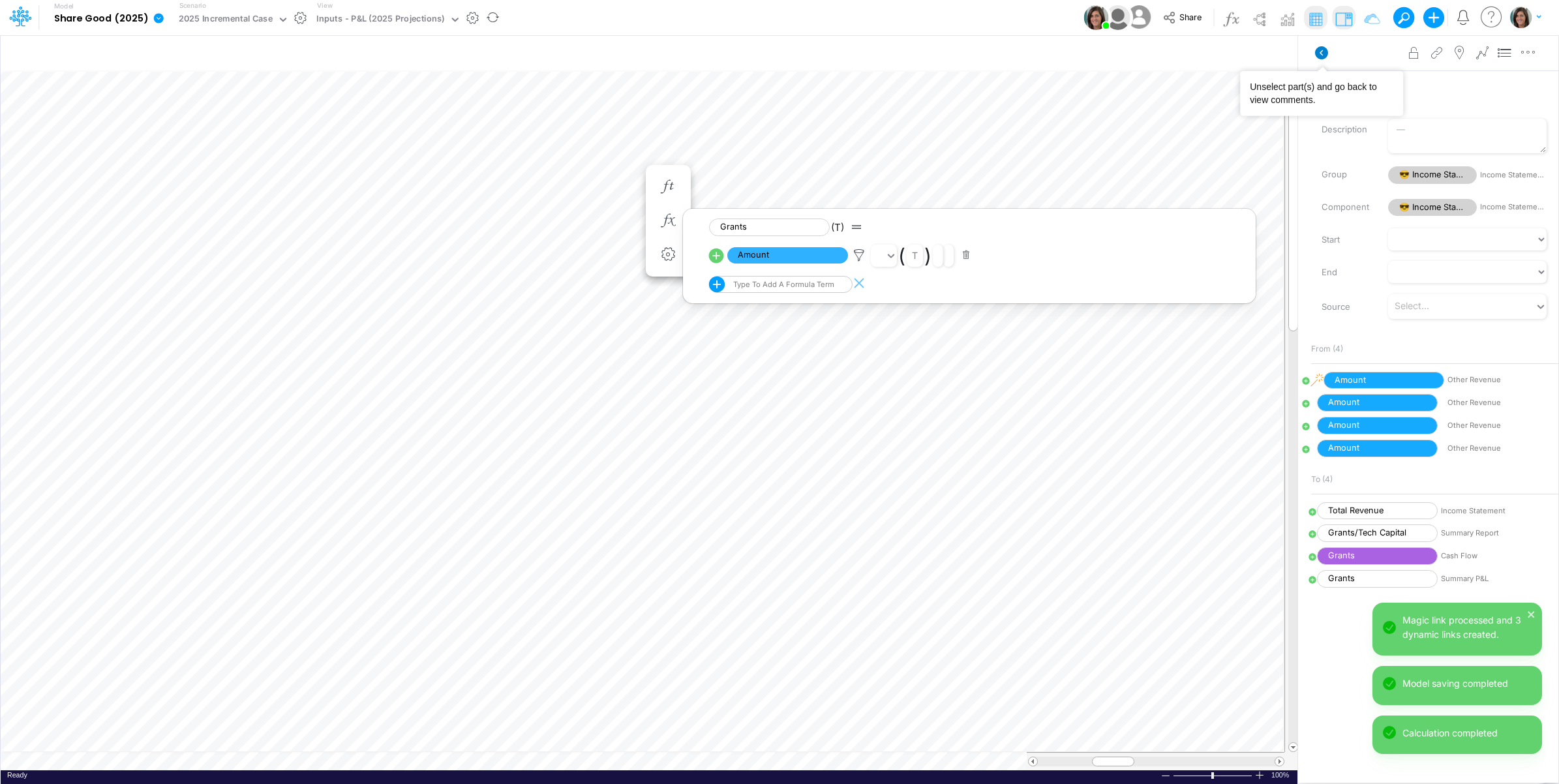
click at [1317, 51] on icon at bounding box center [1321, 53] width 13 height 13
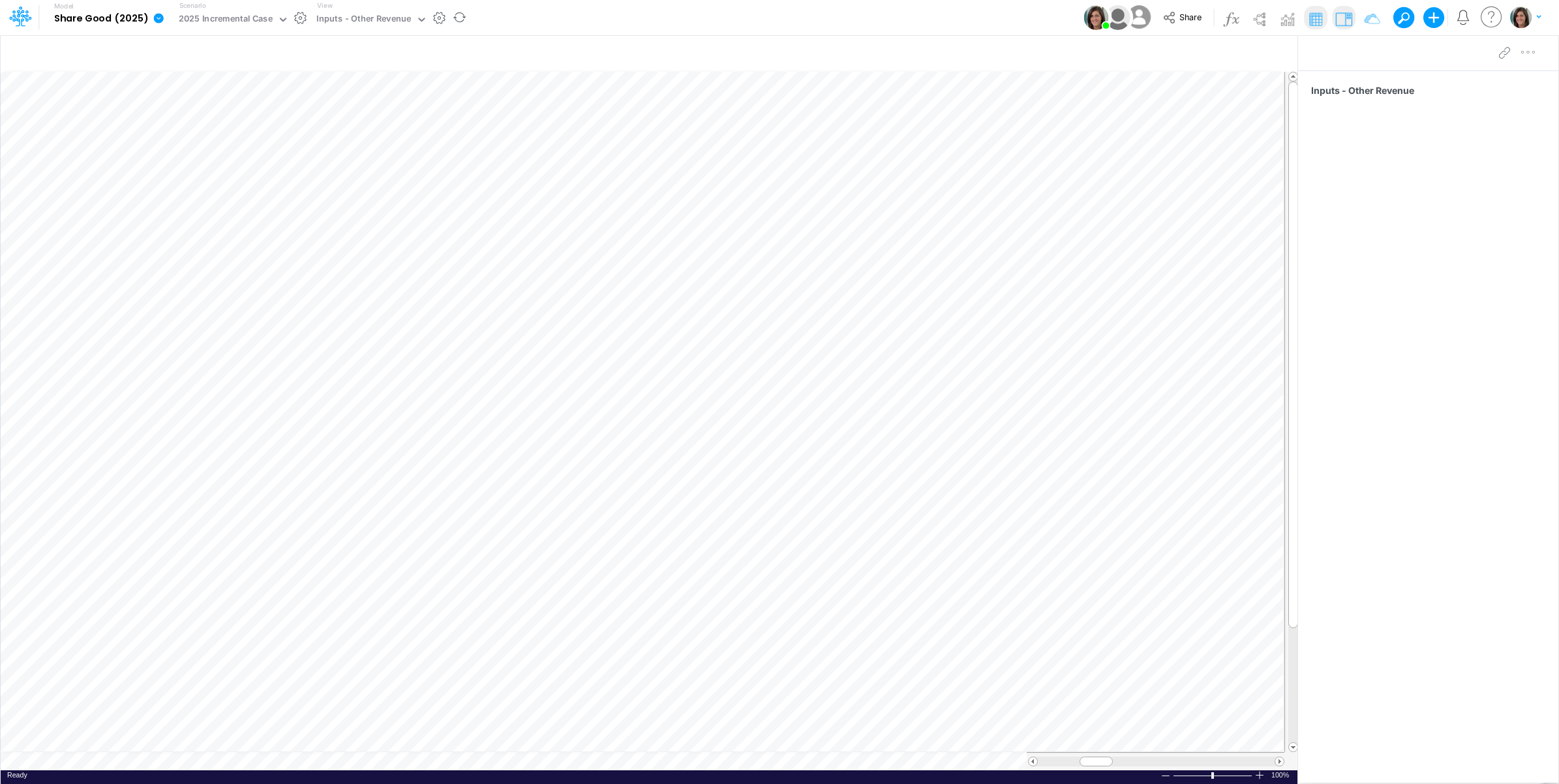
scroll to position [0, 1]
type input "Cash Flow Projections | Actuals through [DATE]-25 vs 2025 Budget"
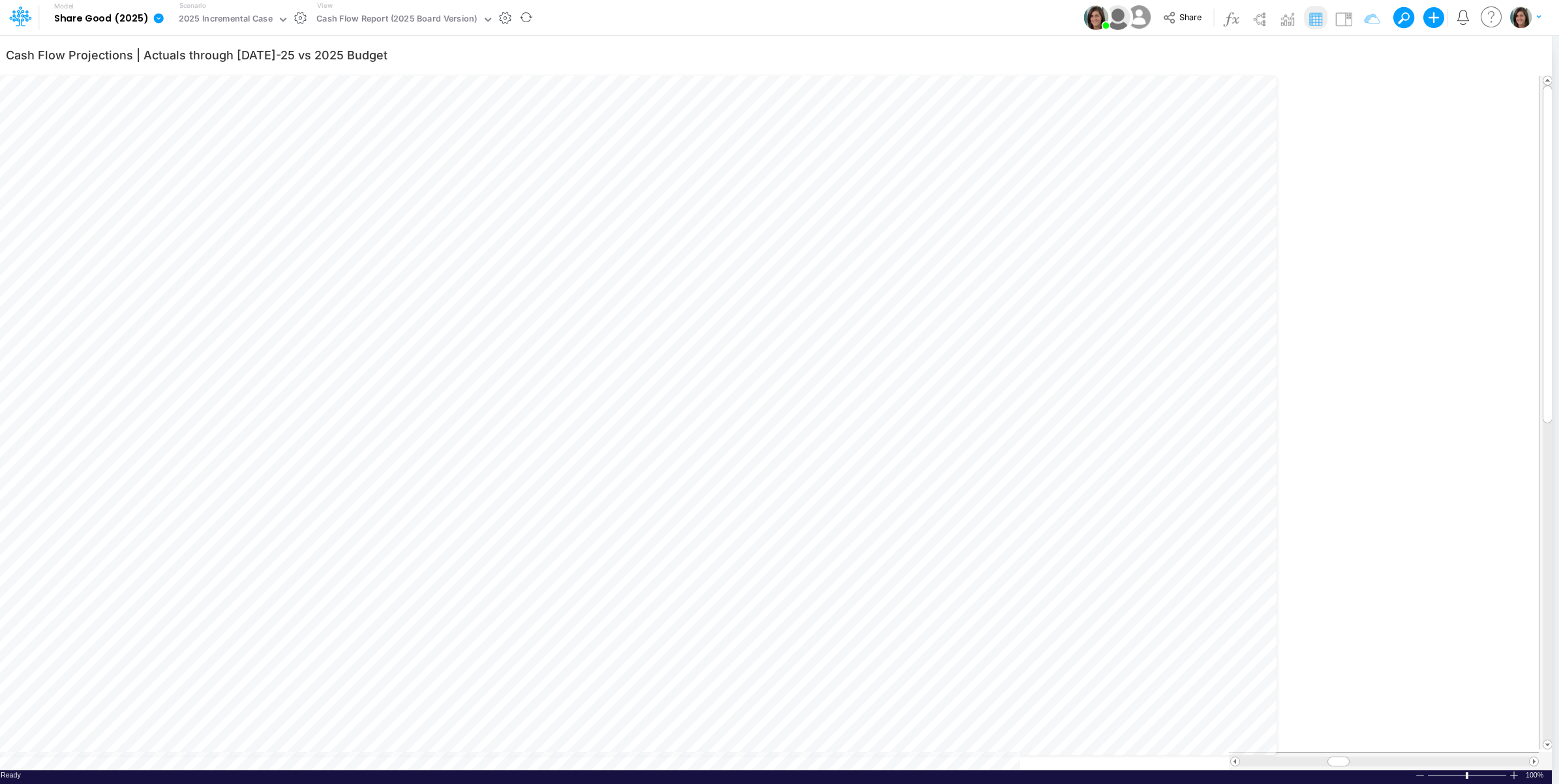
scroll to position [0, 1]
click at [154, 21] on icon at bounding box center [159, 18] width 10 height 10
click at [176, 135] on button "View model info" at bounding box center [224, 135] width 139 height 20
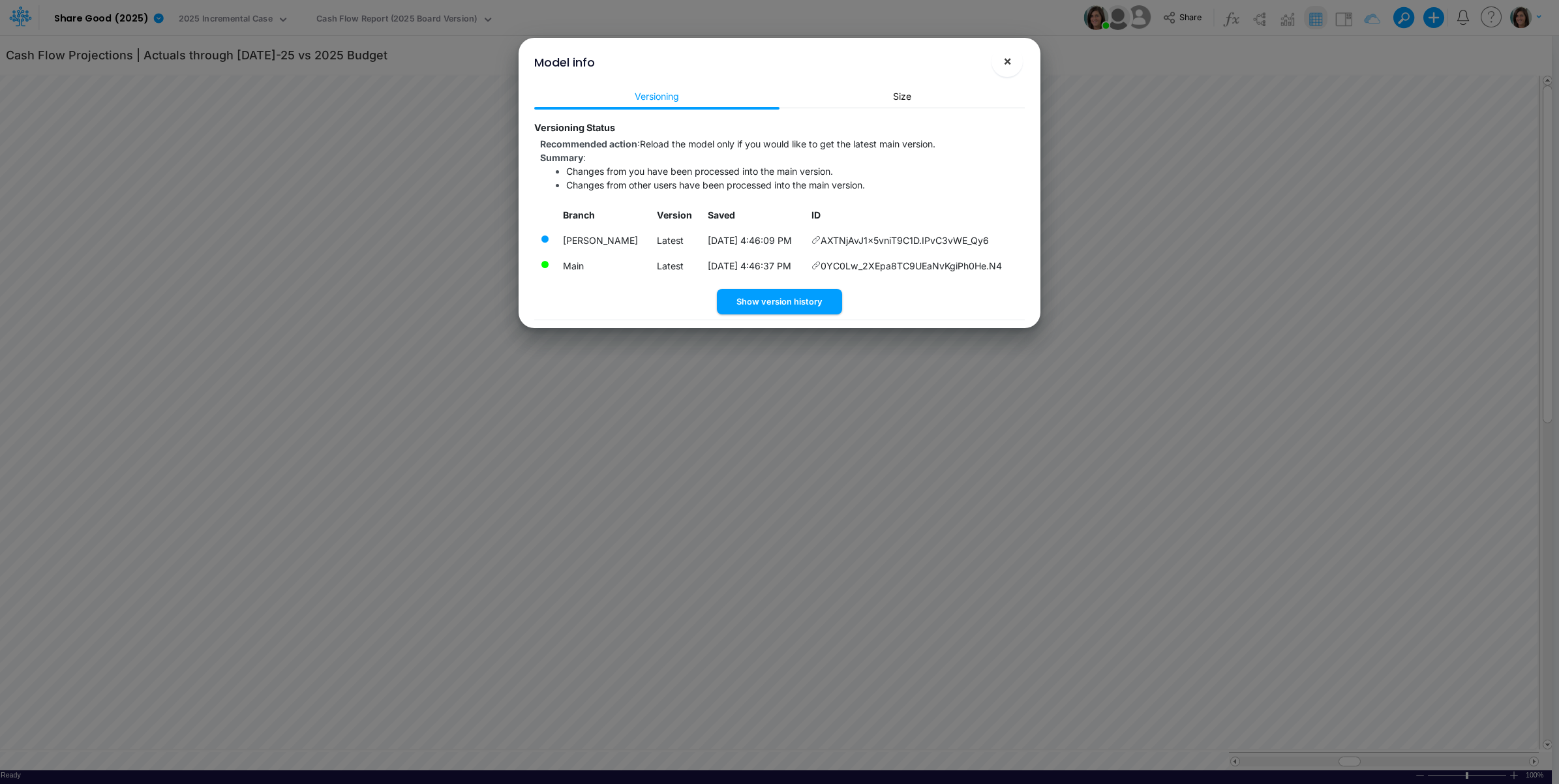
click at [1003, 67] on span "×" at bounding box center [1007, 61] width 9 height 16
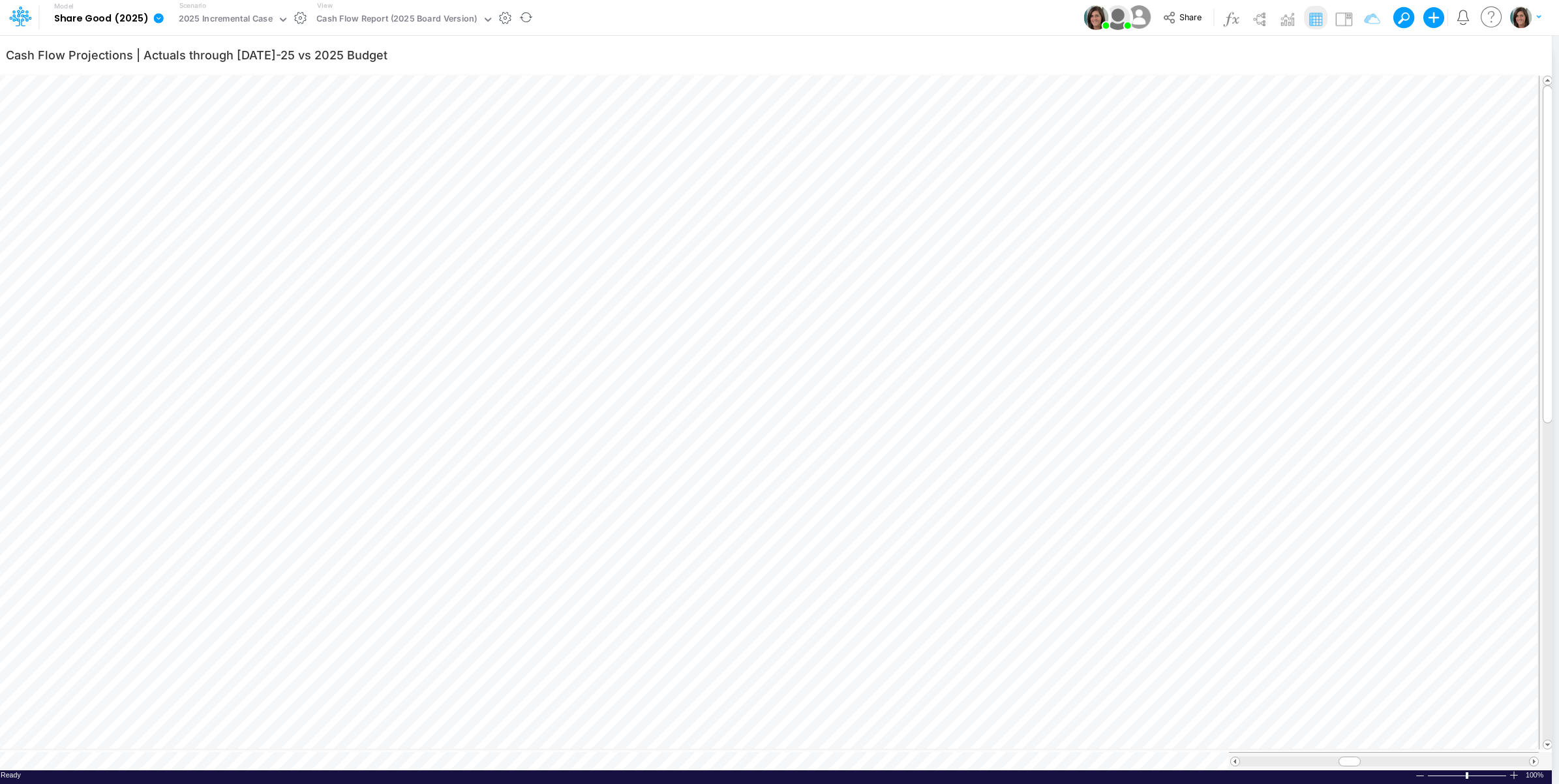
click at [158, 20] on icon at bounding box center [159, 18] width 10 height 10
click at [180, 137] on button "View model info" at bounding box center [224, 135] width 139 height 20
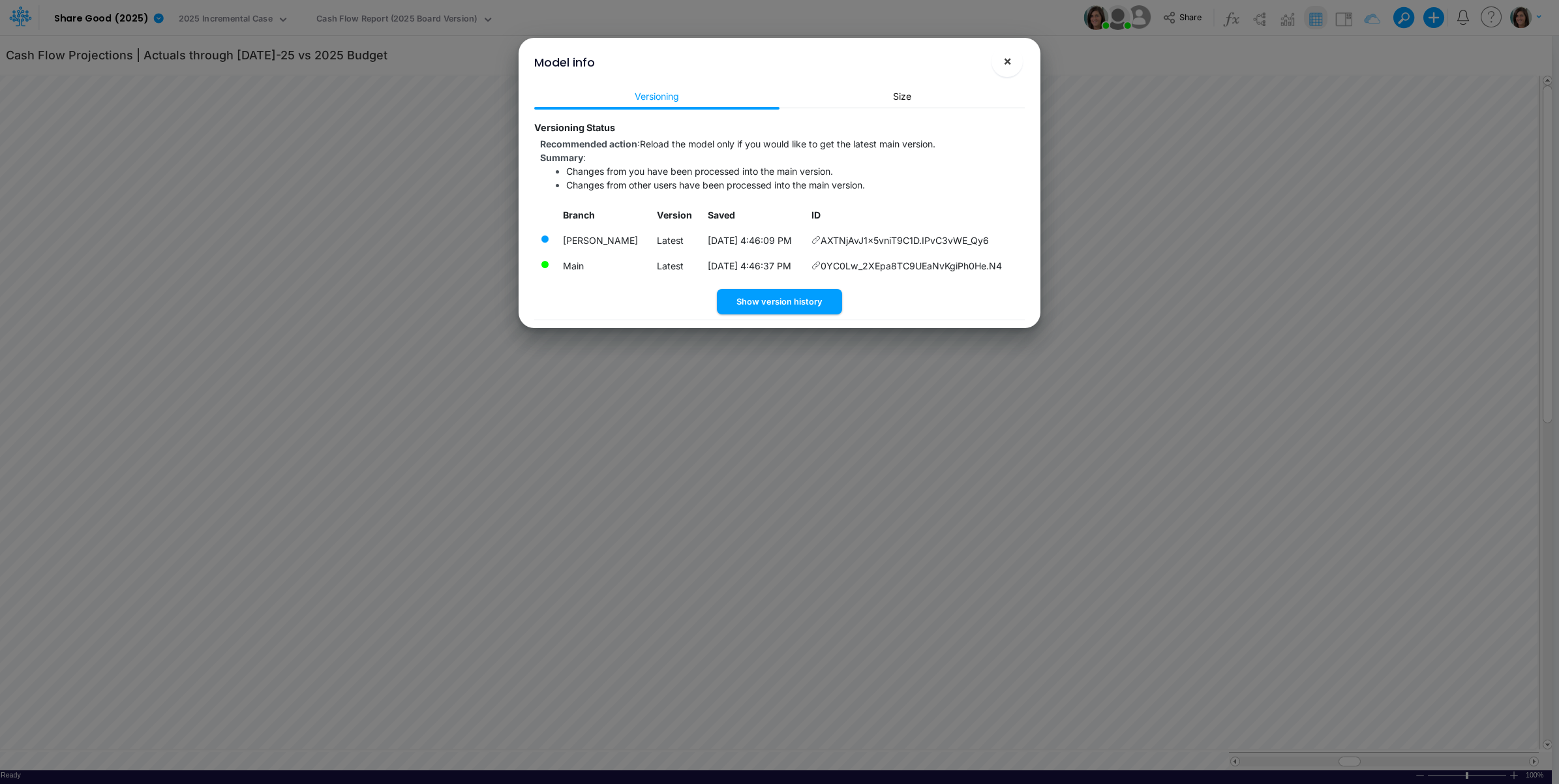
drag, startPoint x: 1011, startPoint y: 66, endPoint x: 906, endPoint y: 43, distance: 107.5
click at [1007, 66] on button "×" at bounding box center [1007, 61] width 31 height 31
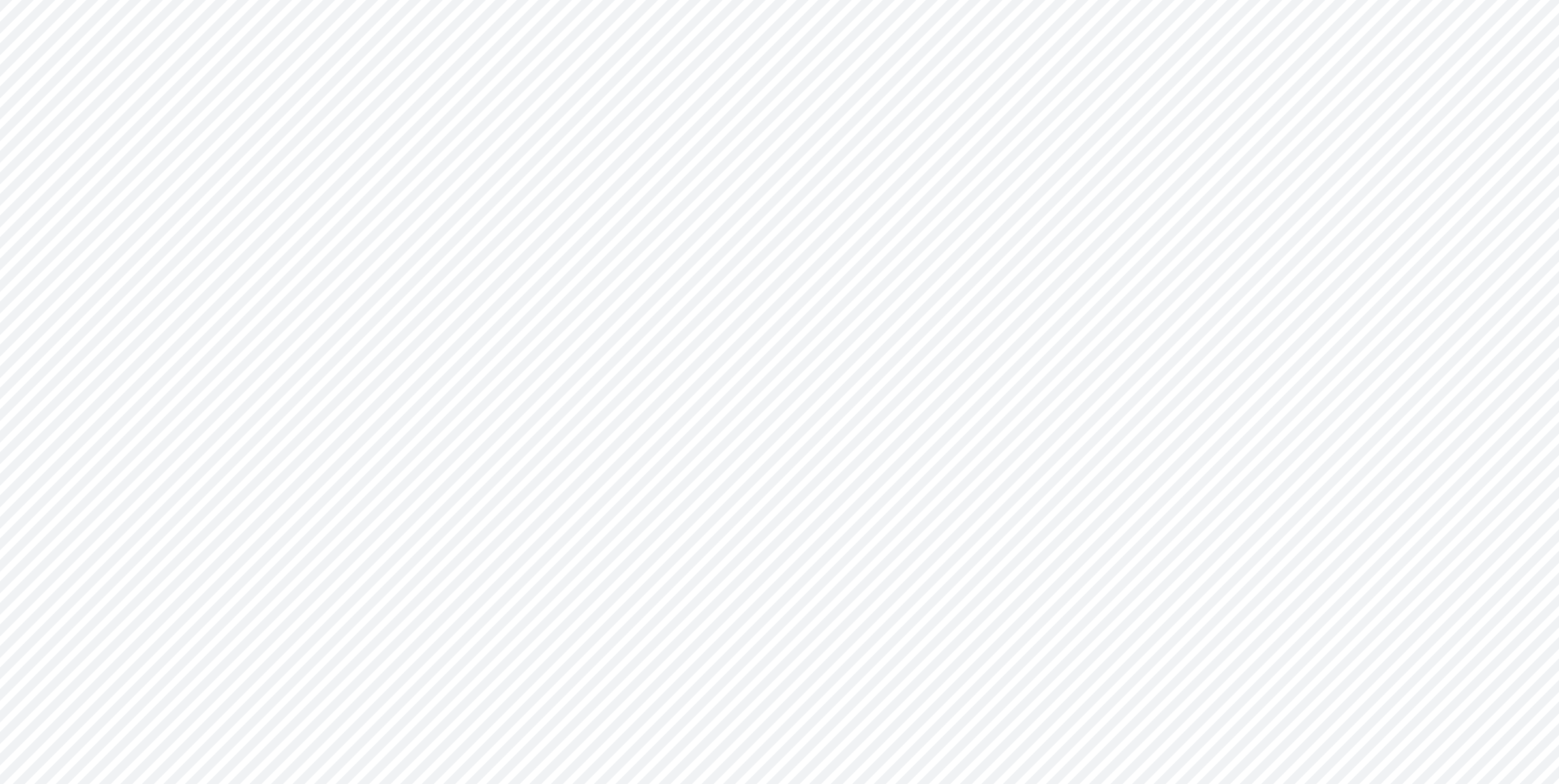
type input "Cash Flow Projections | Actuals through Jul-25 vs 2025 Budget"
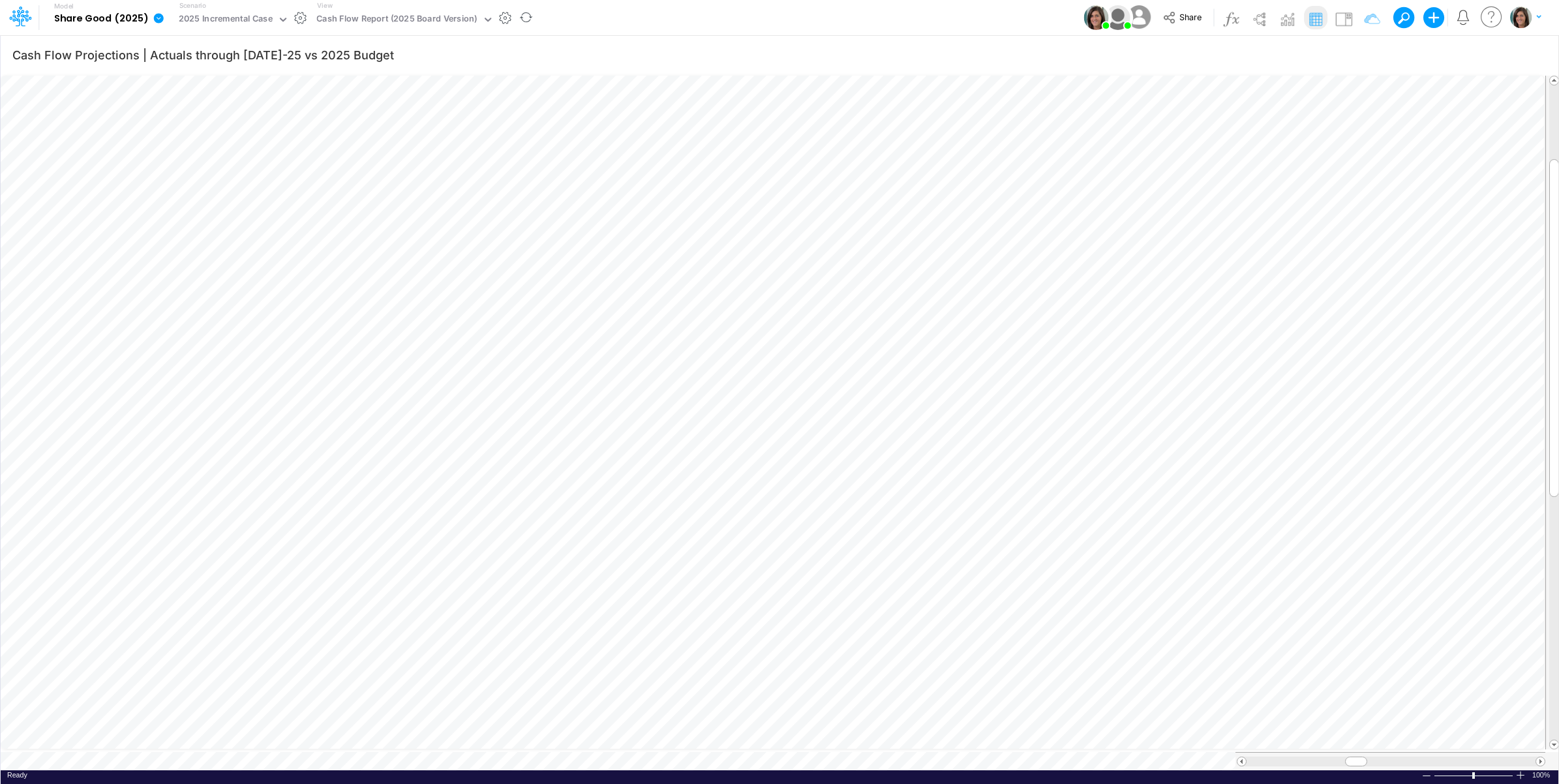
click at [156, 18] on icon at bounding box center [159, 18] width 10 height 10
click at [193, 131] on button "View model info" at bounding box center [224, 135] width 139 height 20
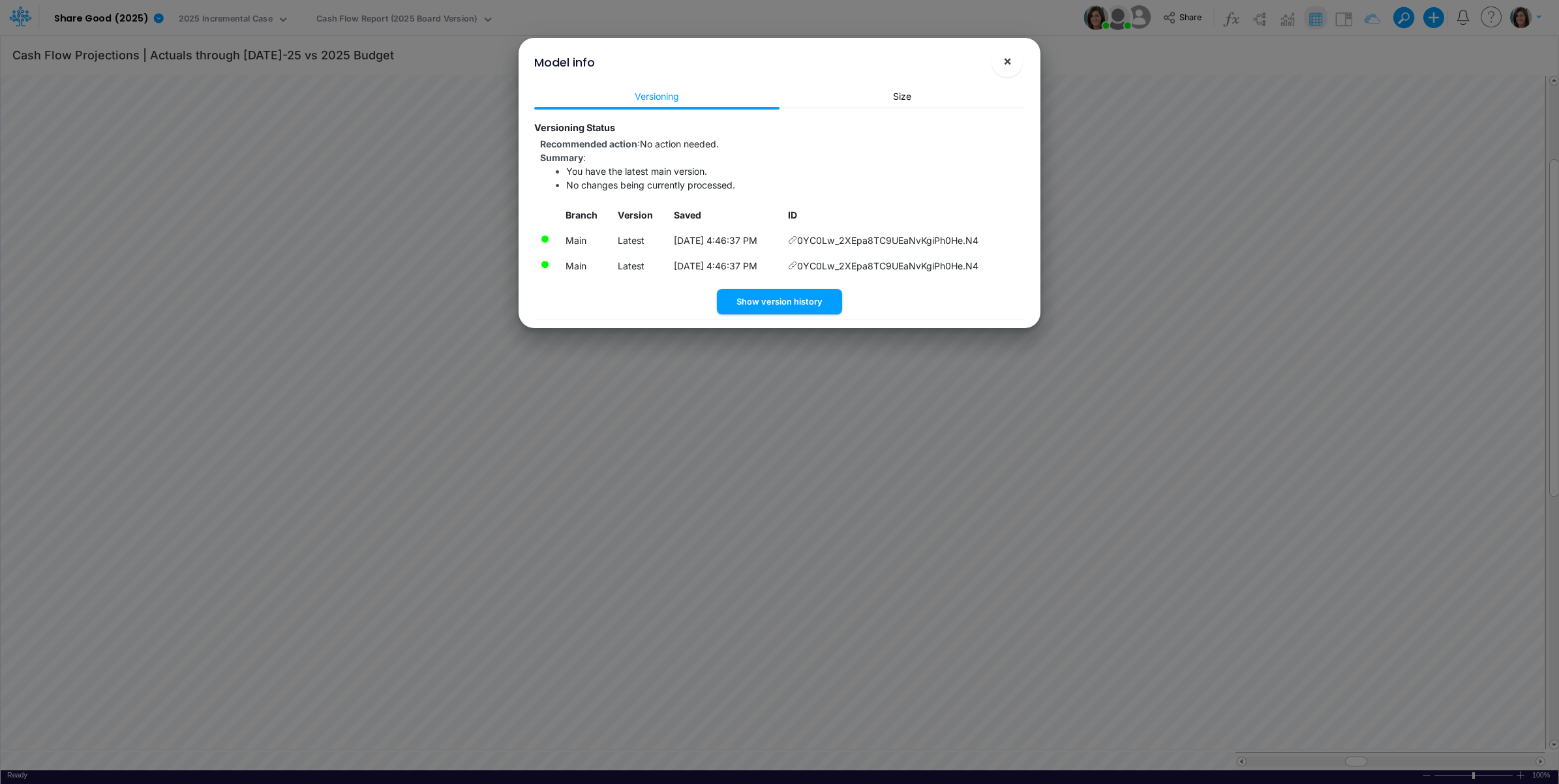
click at [998, 66] on button "×" at bounding box center [1007, 61] width 31 height 31
